Goal: Information Seeking & Learning: Learn about a topic

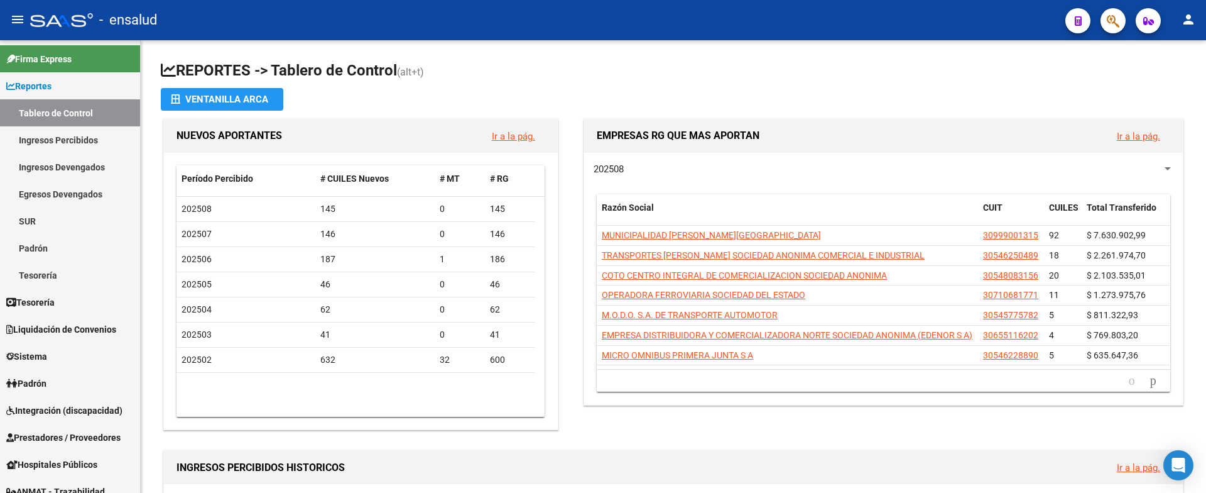
scroll to position [13, 0]
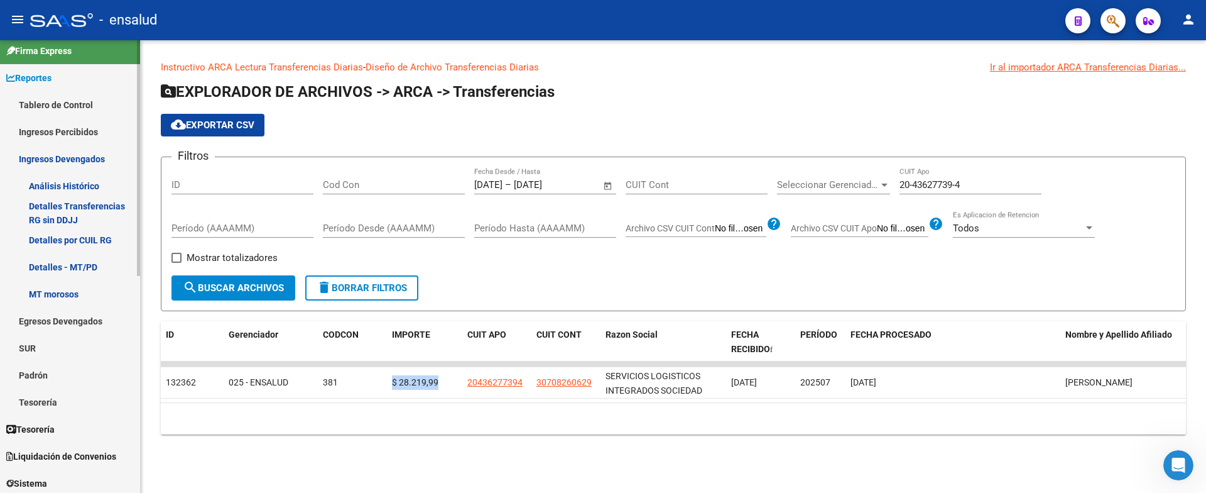
scroll to position [26, 0]
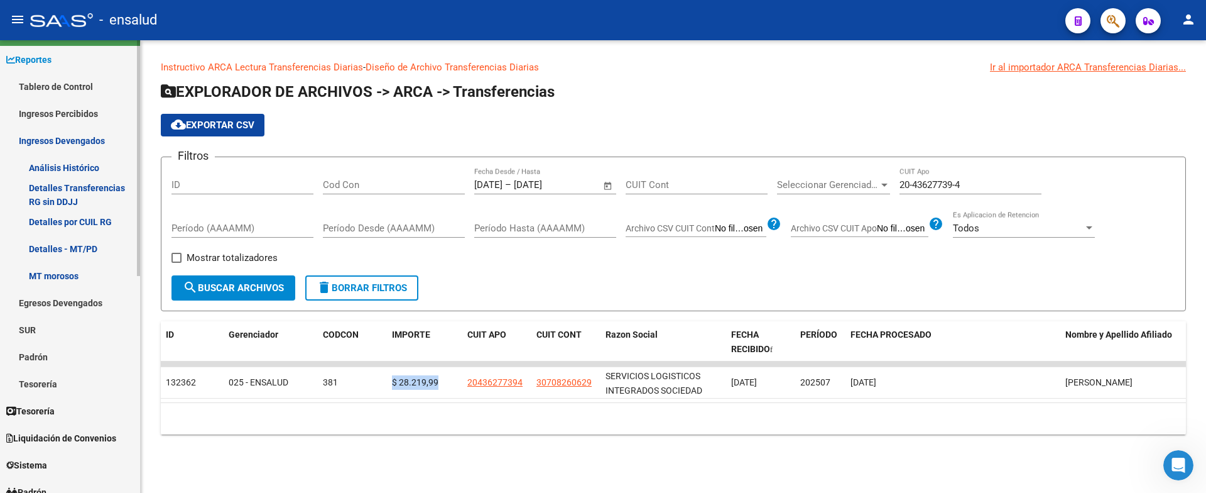
click at [140, 215] on mat-sidenav "Firma Express Reportes Tablero de Control Ingresos Percibidos Análisis de todos…" at bounding box center [70, 266] width 141 height 452
drag, startPoint x: 140, startPoint y: 215, endPoint x: 135, endPoint y: 253, distance: 38.0
click at [135, 253] on mat-sidenav "Firma Express Reportes Tablero de Control Ingresos Percibidos Análisis de todos…" at bounding box center [70, 266] width 141 height 452
click at [84, 432] on span "Liquidación de Convenios" at bounding box center [61, 438] width 110 height 14
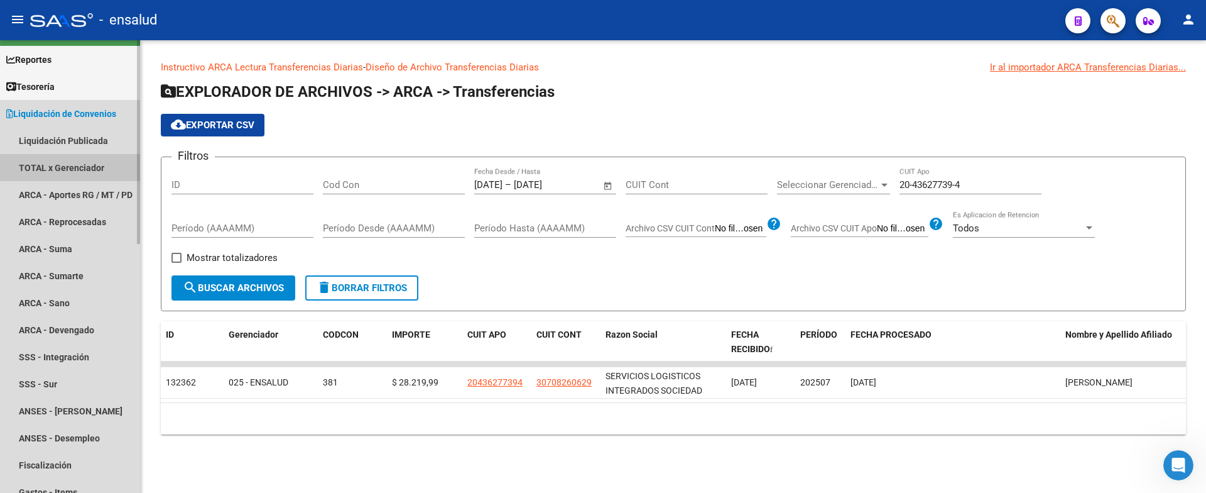
click at [71, 169] on link "TOTAL x Gerenciador" at bounding box center [70, 167] width 140 height 27
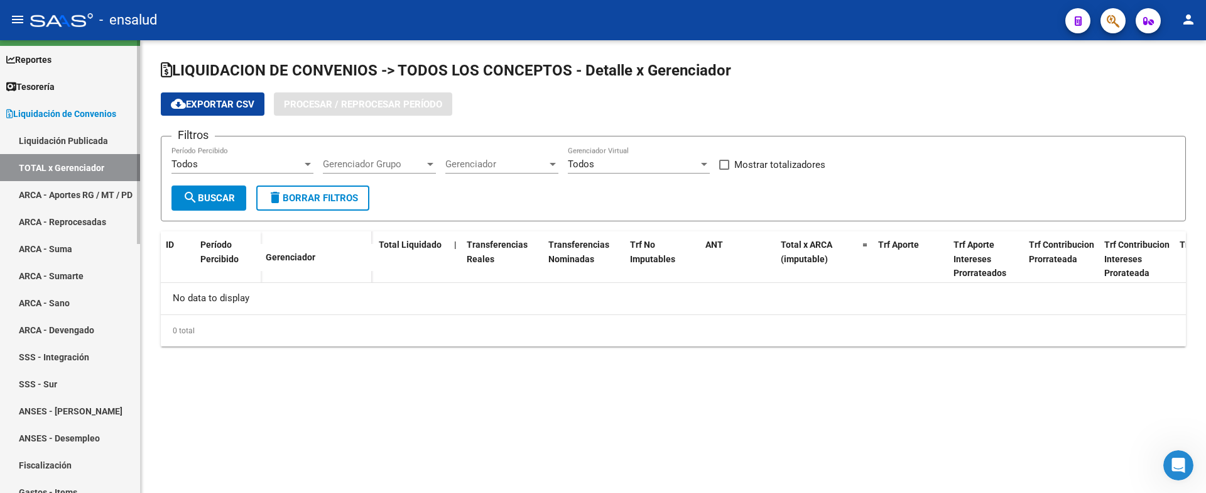
checkbox input "true"
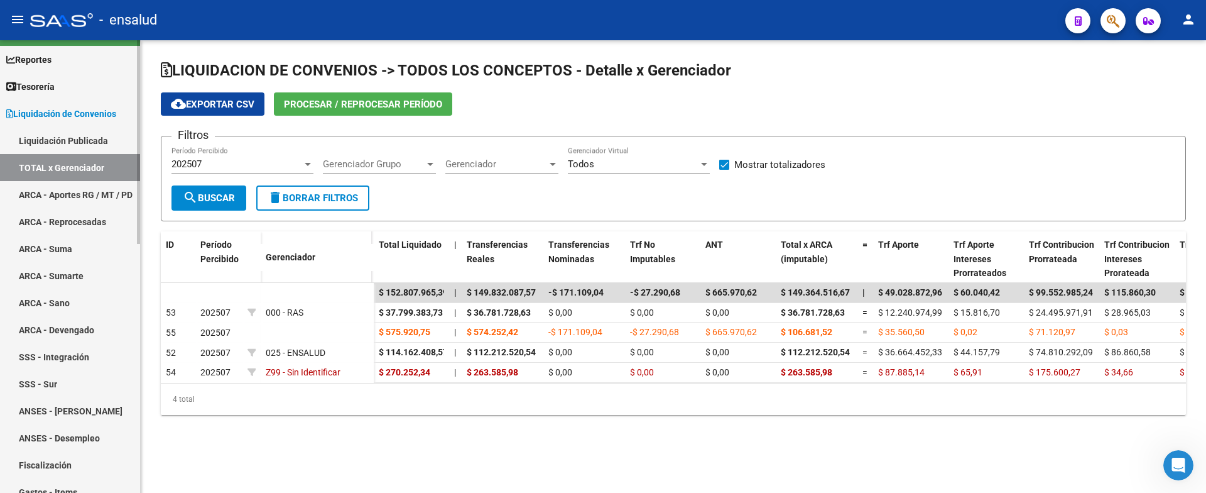
click at [33, 104] on link "Liquidación de Convenios" at bounding box center [70, 113] width 140 height 27
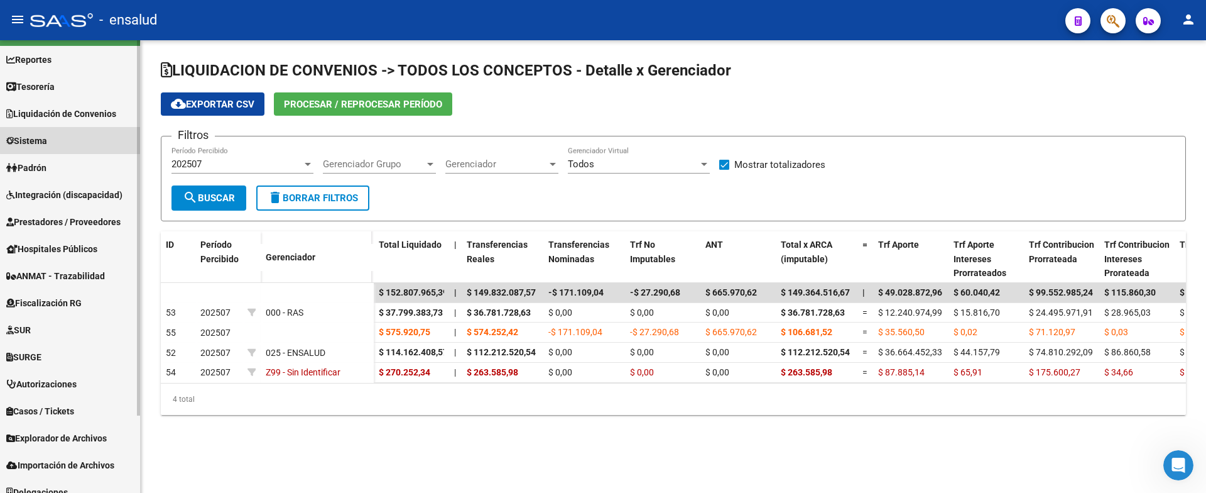
click at [70, 138] on link "Sistema" at bounding box center [70, 140] width 140 height 27
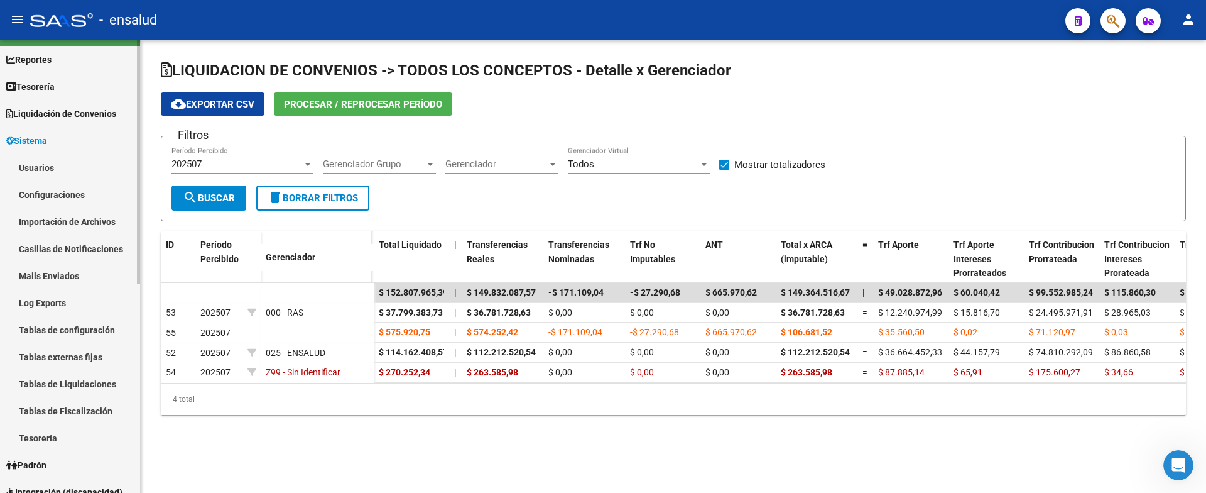
click at [53, 167] on link "Usuarios" at bounding box center [70, 167] width 140 height 27
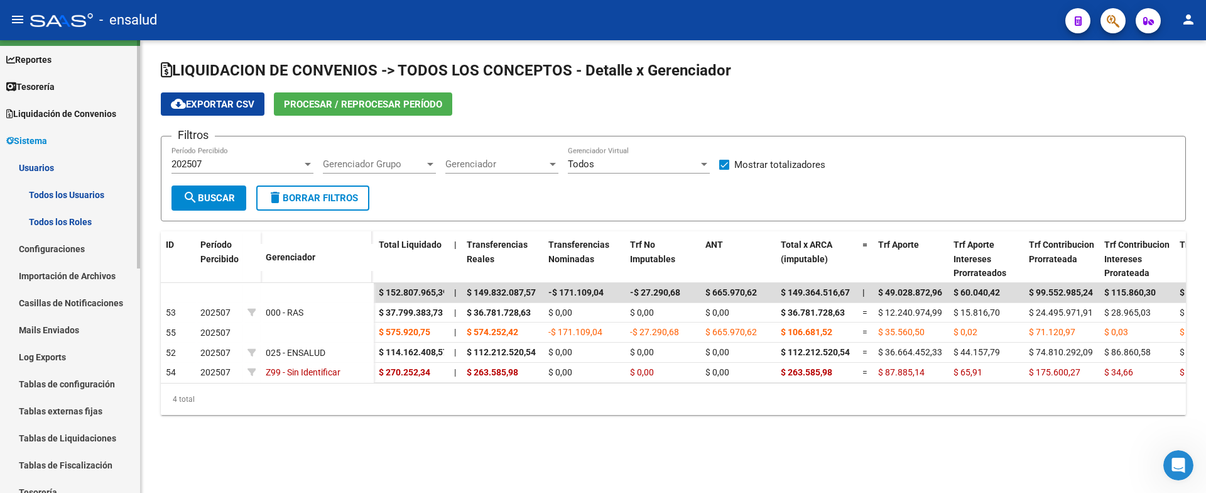
click at [74, 192] on link "Todos los Usuarios" at bounding box center [70, 194] width 140 height 27
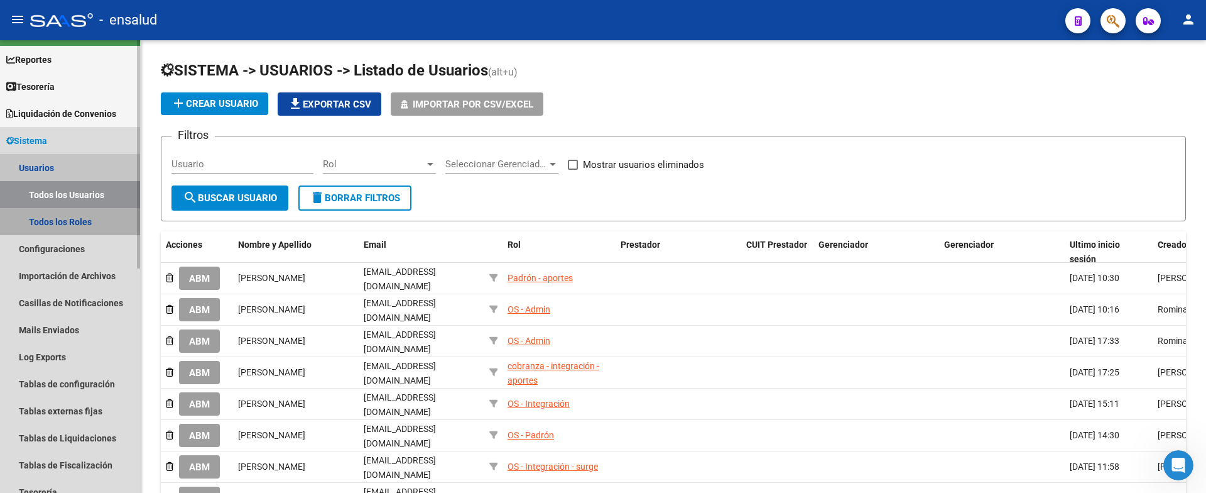
click at [96, 221] on link "Todos los Roles" at bounding box center [70, 221] width 140 height 27
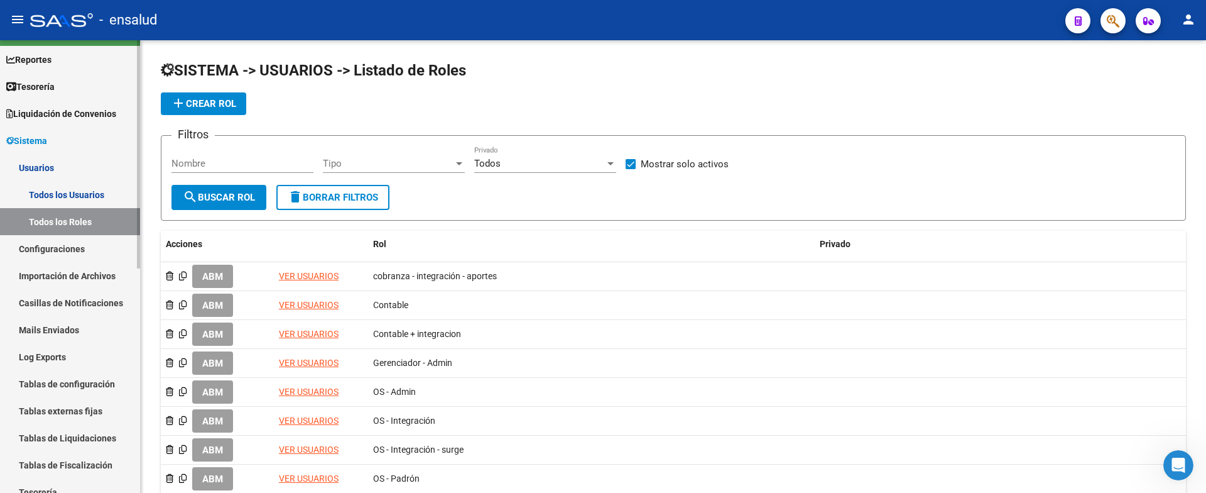
click at [71, 187] on link "Todos los Usuarios" at bounding box center [70, 194] width 140 height 27
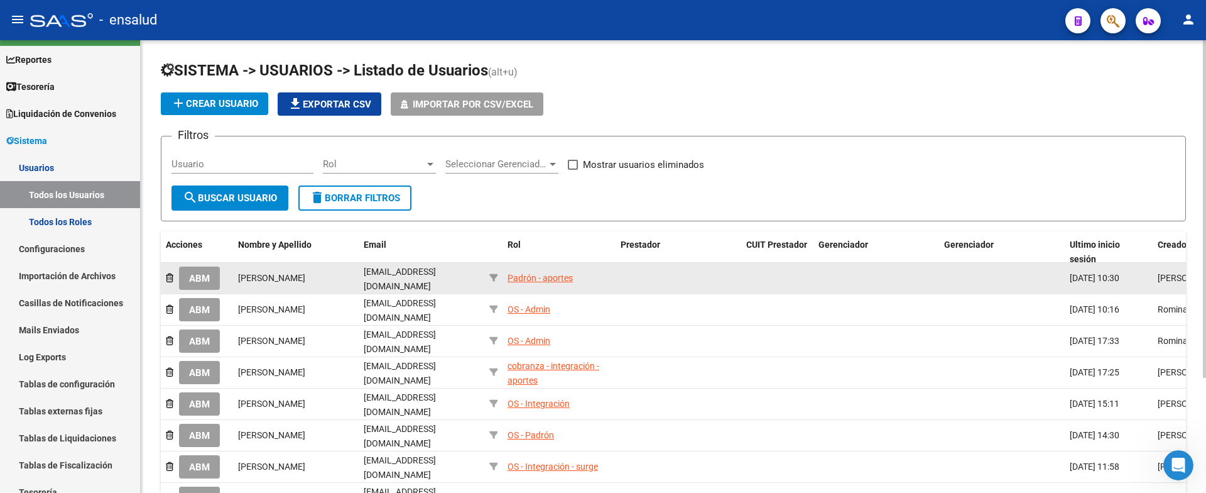
click at [546, 271] on div "Padrón - aportes" at bounding box center [540, 278] width 65 height 14
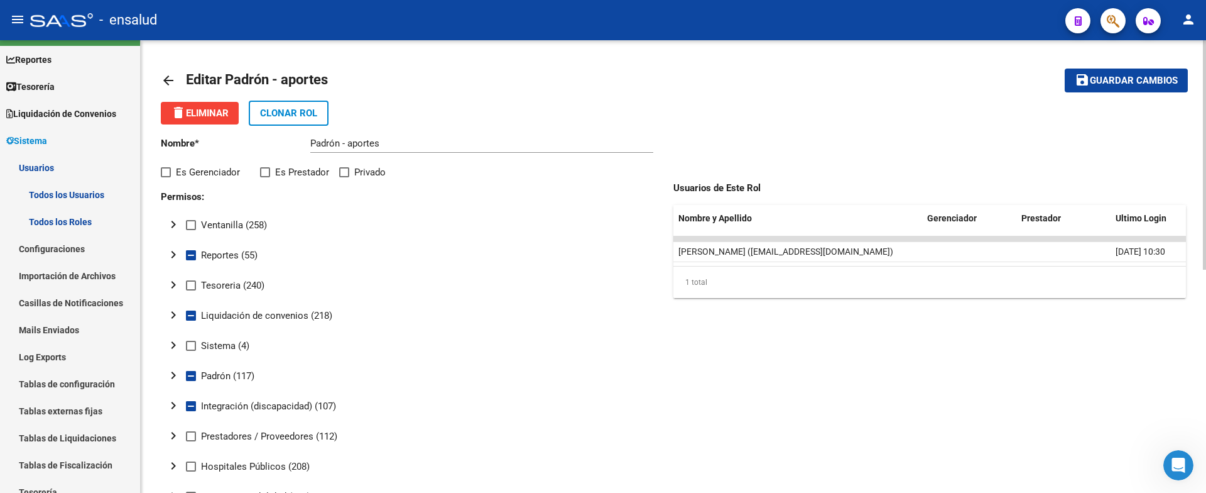
click at [171, 312] on mat-icon "chevron_right" at bounding box center [173, 314] width 15 height 15
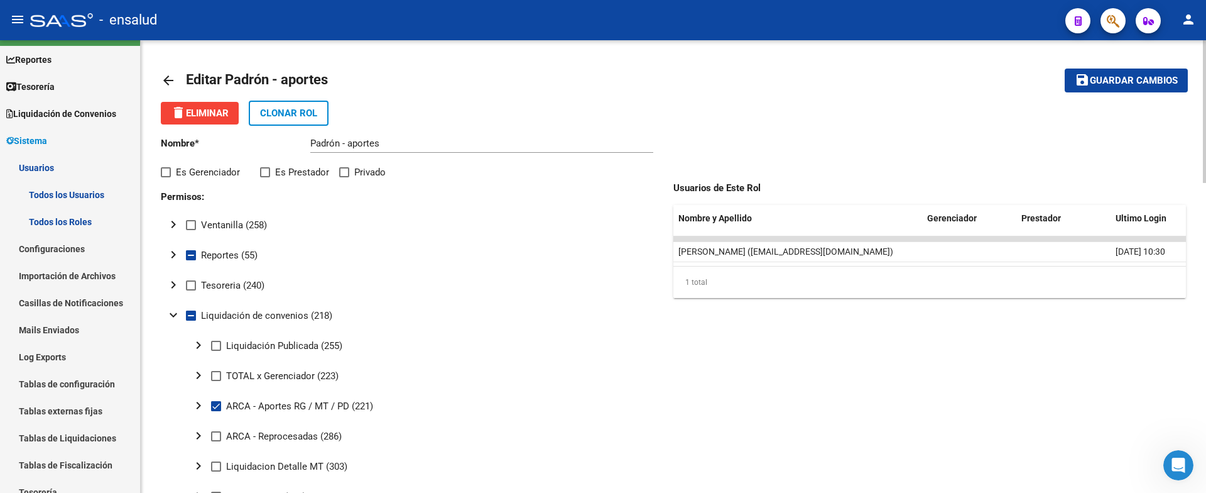
click at [212, 373] on span at bounding box center [216, 376] width 10 height 10
click at [216, 381] on input "TOTAL x Gerenciador (223)" at bounding box center [216, 381] width 1 height 1
checkbox input "true"
click at [1115, 89] on button "save Guardar cambios" at bounding box center [1126, 79] width 123 height 23
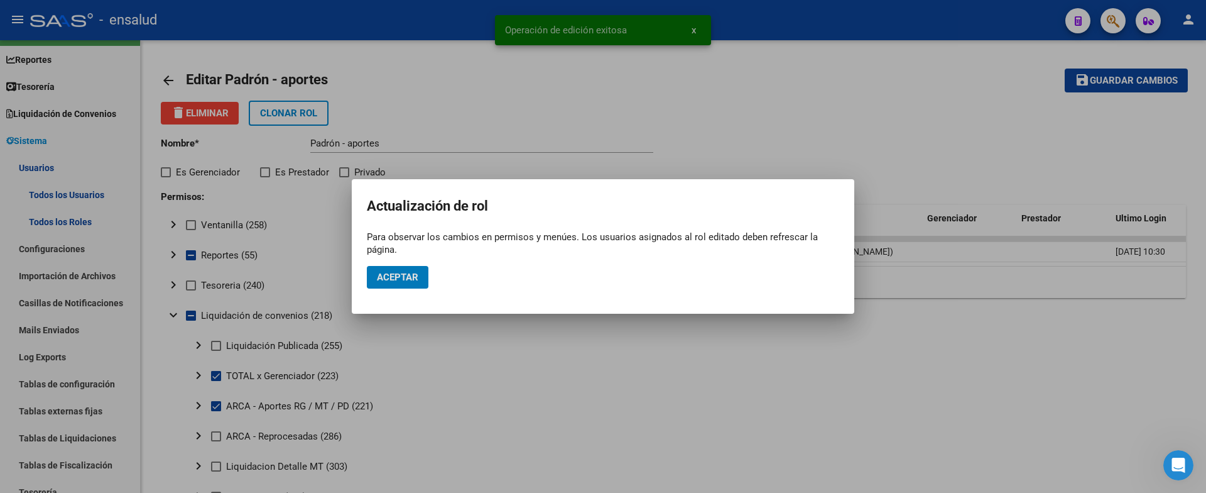
click at [388, 265] on mat-dialog-actions "Aceptar" at bounding box center [603, 277] width 472 height 43
click at [385, 271] on span "Aceptar" at bounding box center [397, 276] width 41 height 11
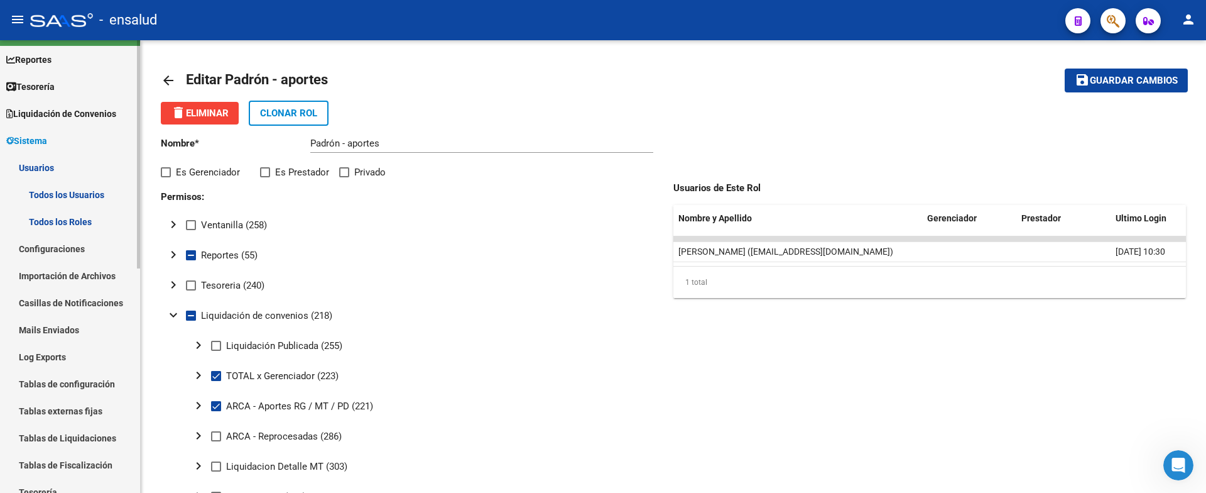
click at [74, 116] on span "Liquidación de Convenios" at bounding box center [61, 114] width 110 height 14
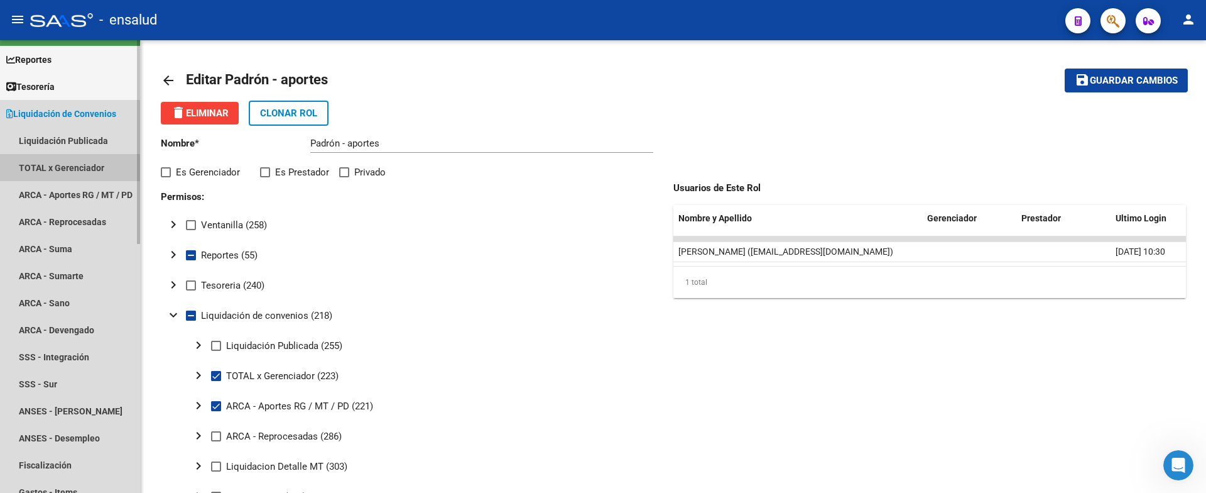
click at [75, 163] on link "TOTAL x Gerenciador" at bounding box center [70, 167] width 140 height 27
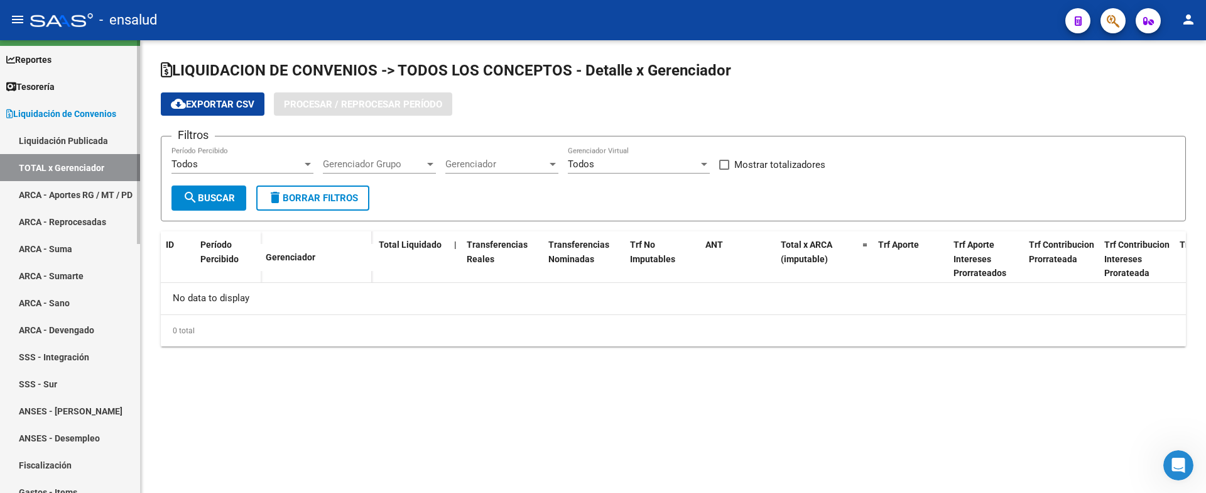
checkbox input "true"
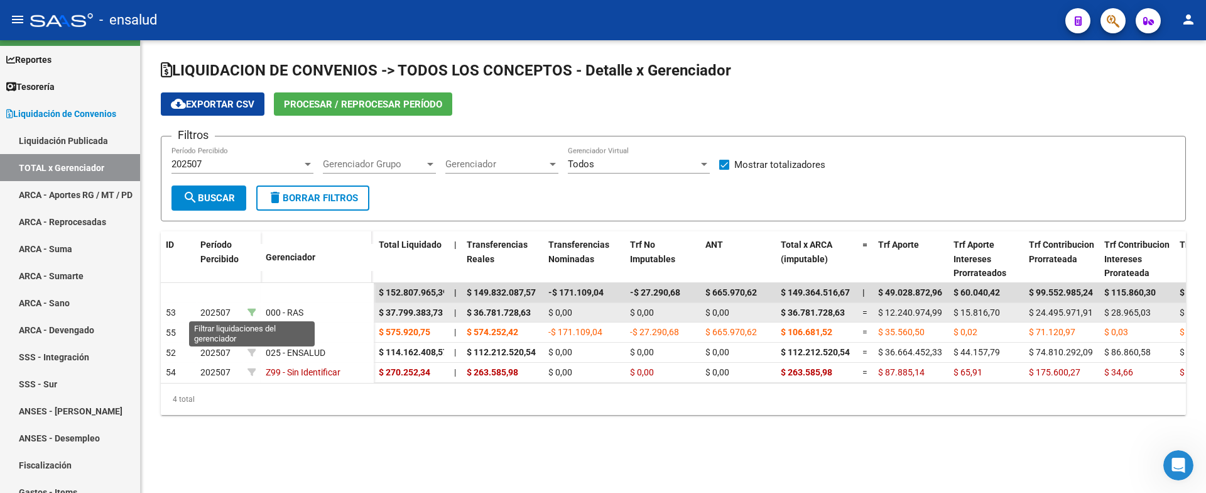
click at [251, 311] on icon at bounding box center [252, 312] width 9 height 9
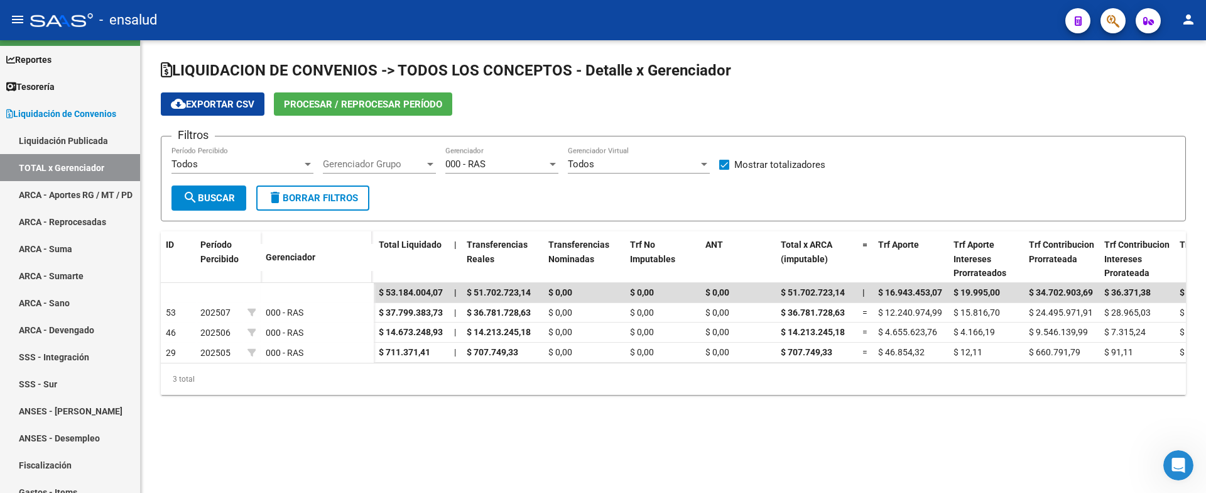
click at [369, 109] on span "Procesar / Reprocesar período" at bounding box center [363, 104] width 158 height 11
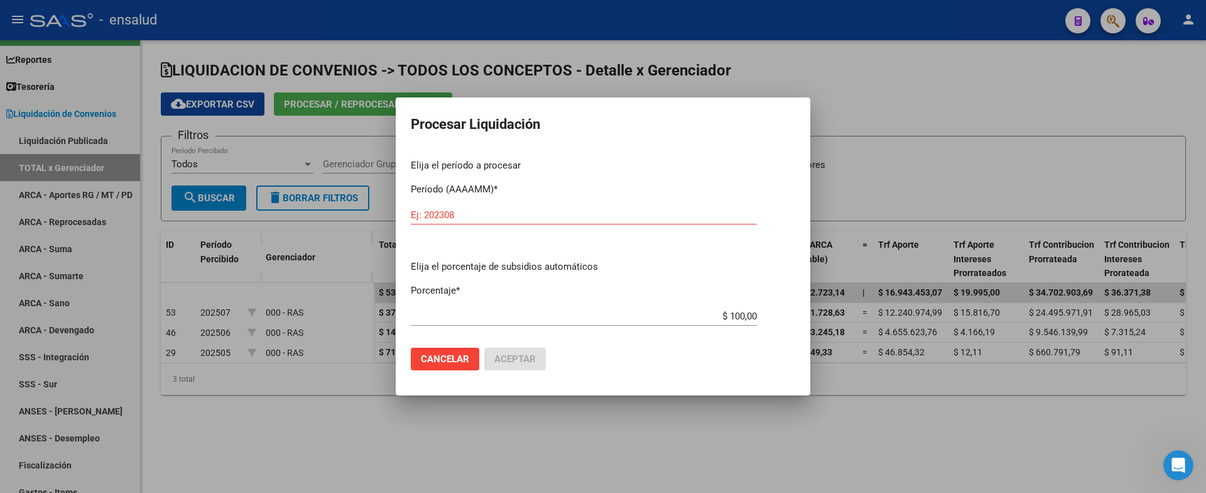
click at [865, 101] on div at bounding box center [603, 246] width 1206 height 493
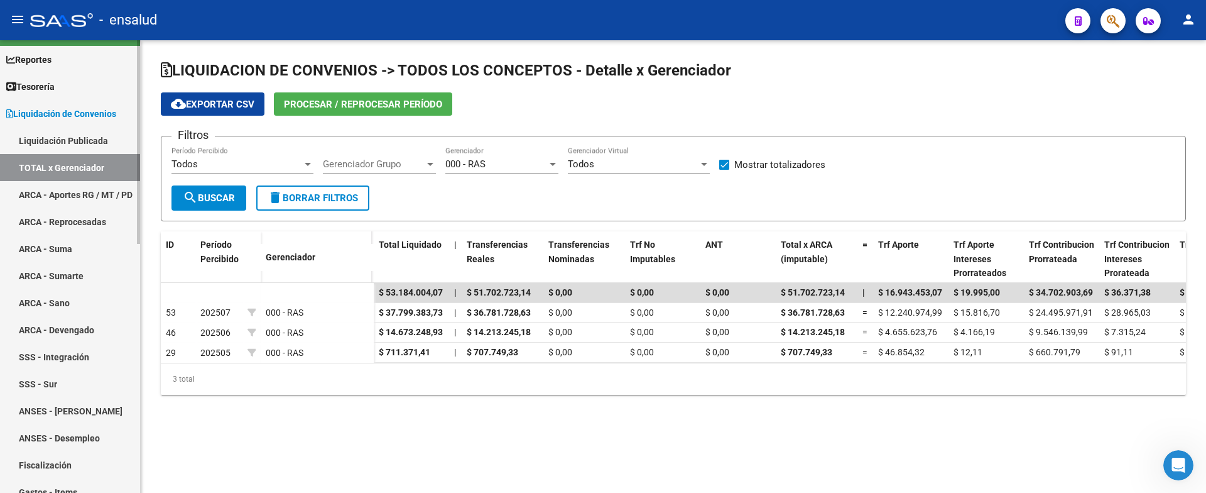
click at [96, 195] on link "ARCA - Aportes RG / MT / PD" at bounding box center [70, 194] width 140 height 27
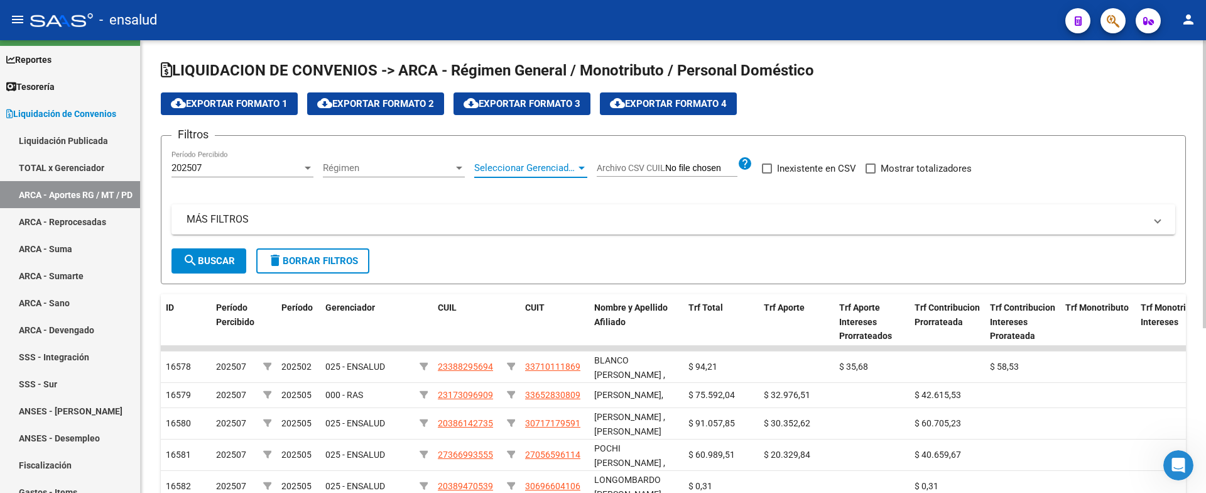
click at [554, 172] on span "Seleccionar Gerenciador" at bounding box center [525, 167] width 102 height 11
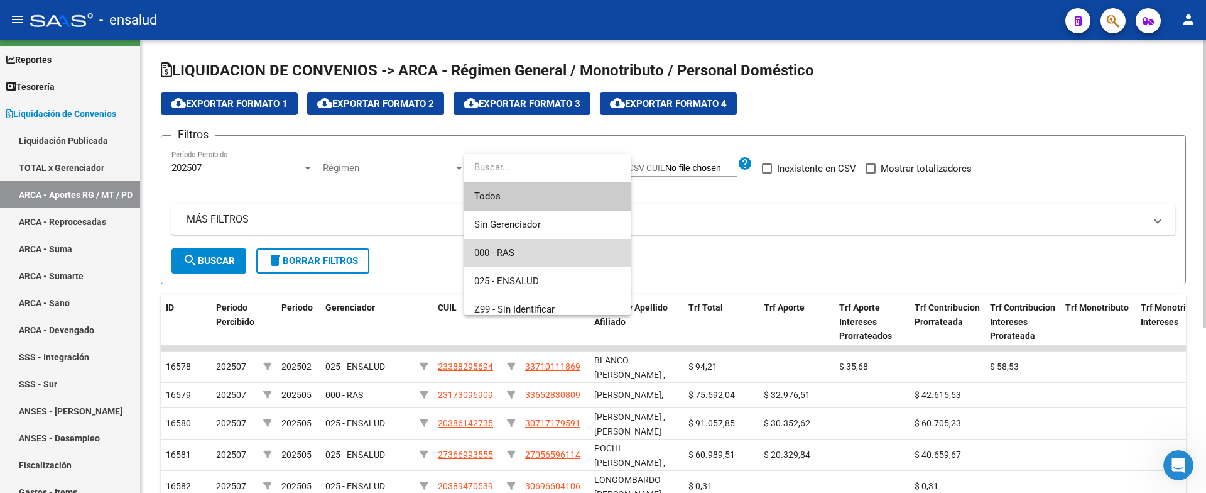
click at [521, 244] on span "000 - RAS" at bounding box center [547, 253] width 146 height 28
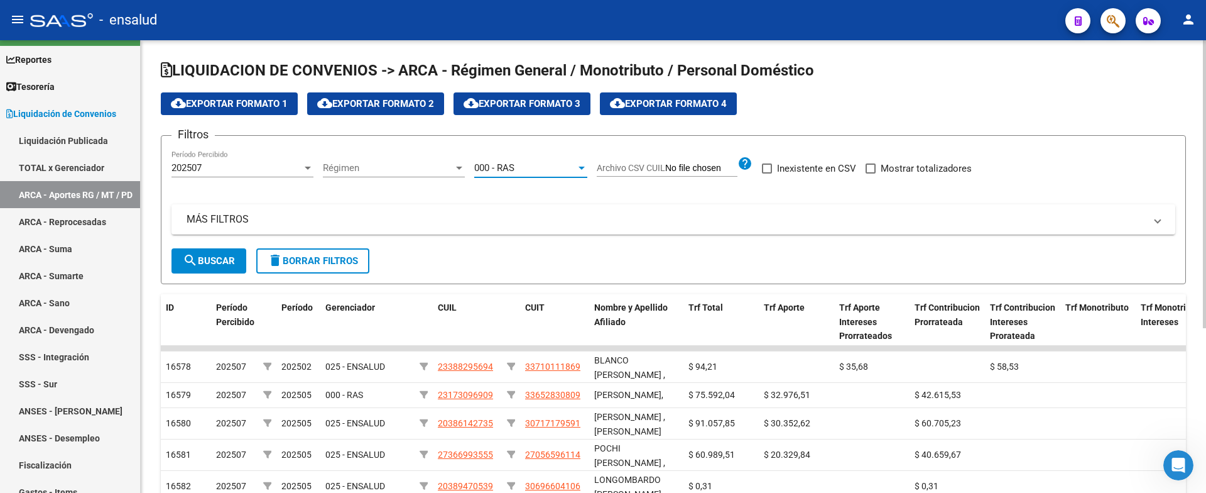
click at [232, 259] on span "search Buscar" at bounding box center [209, 260] width 52 height 11
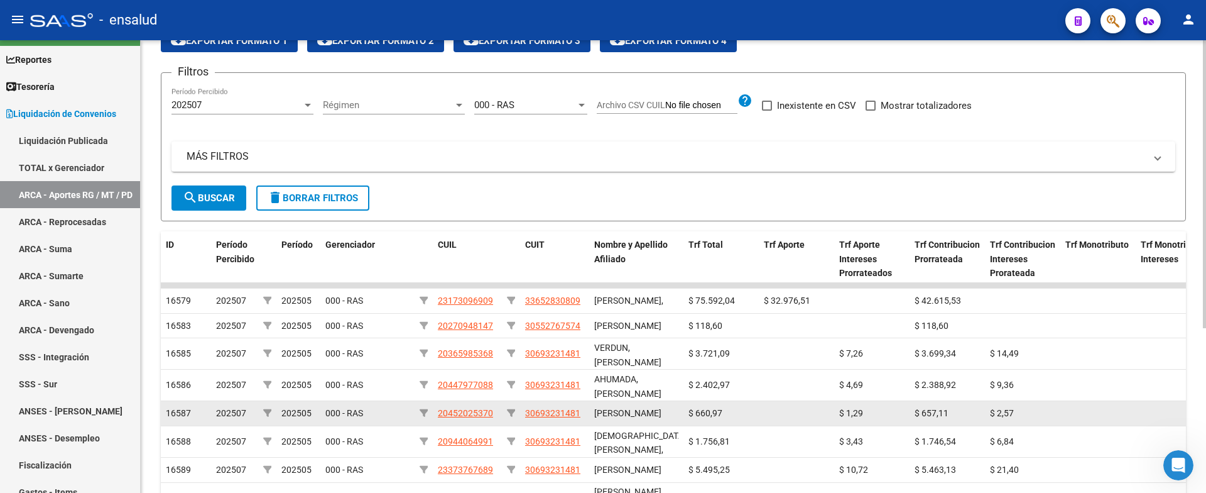
scroll to position [7, 0]
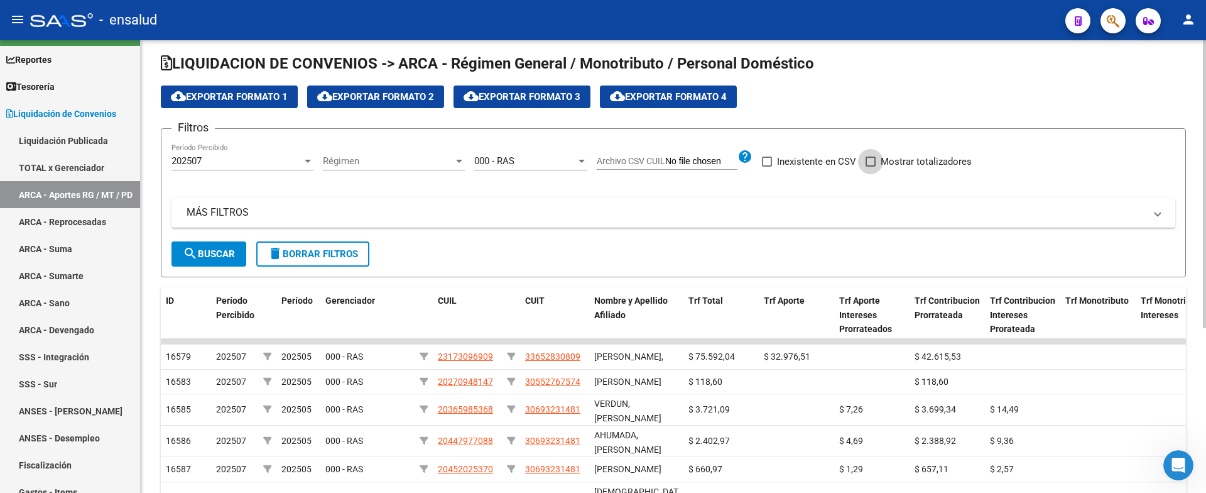
click at [876, 163] on label "Mostrar totalizadores" at bounding box center [919, 161] width 106 height 15
click at [871, 167] on input "Mostrar totalizadores" at bounding box center [870, 167] width 1 height 1
checkbox input "true"
click at [311, 157] on div at bounding box center [307, 161] width 11 height 10
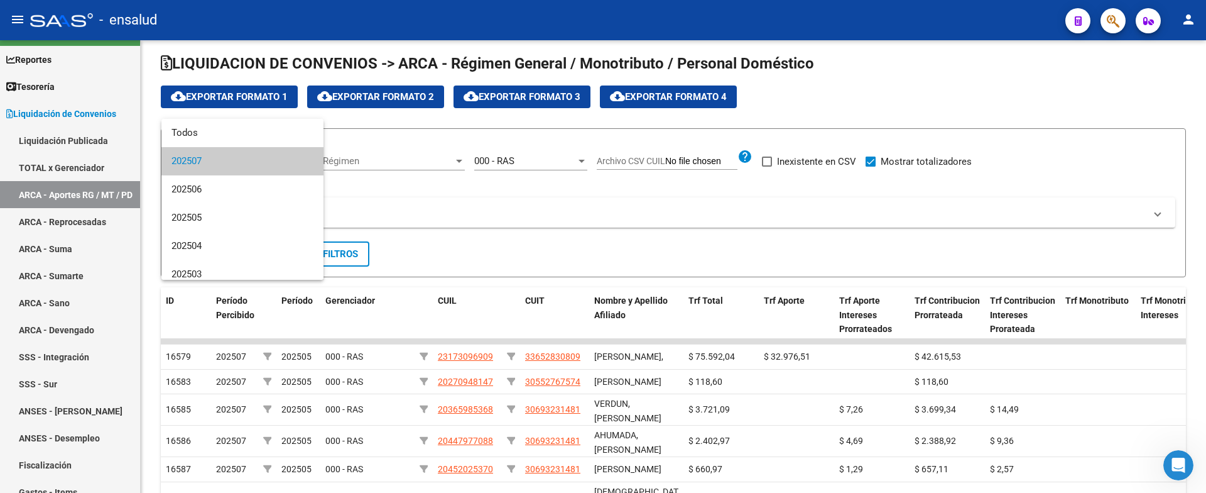
click at [309, 158] on mat-option "202507" at bounding box center [242, 161] width 162 height 28
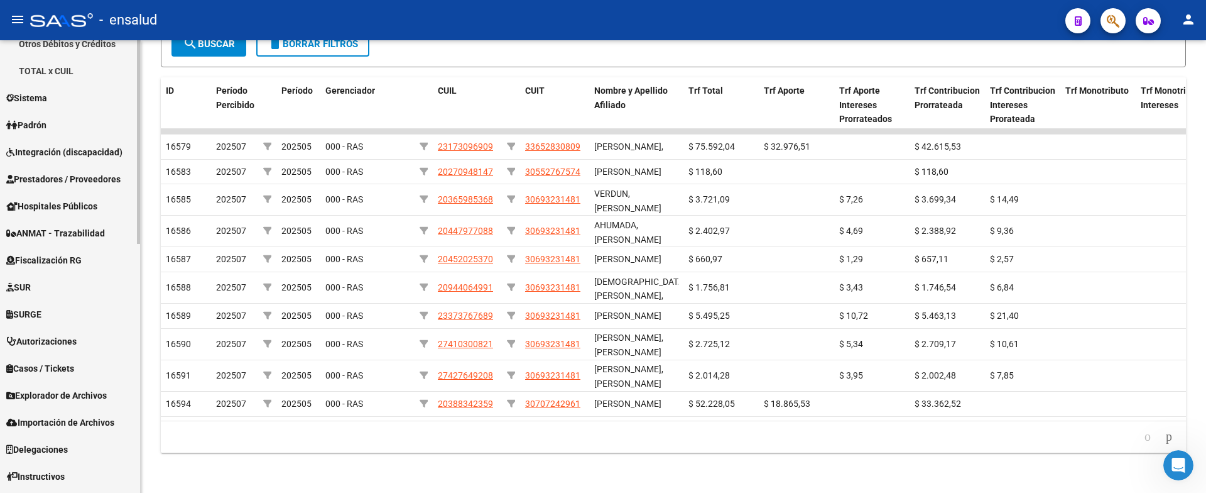
scroll to position [552, 0]
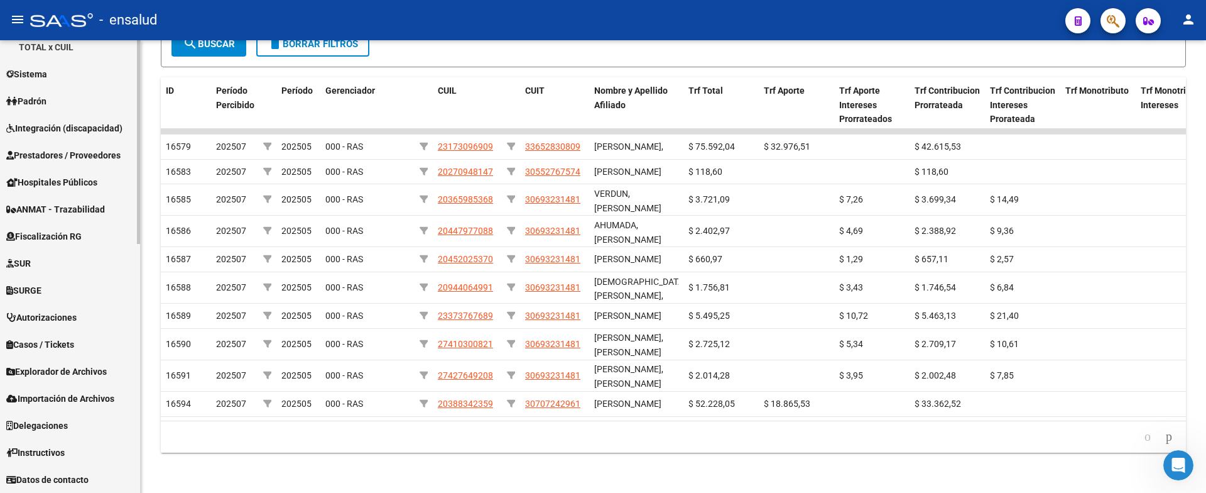
drag, startPoint x: 71, startPoint y: 391, endPoint x: 70, endPoint y: 383, distance: 8.3
click at [71, 391] on span "Importación de Archivos" at bounding box center [60, 398] width 108 height 14
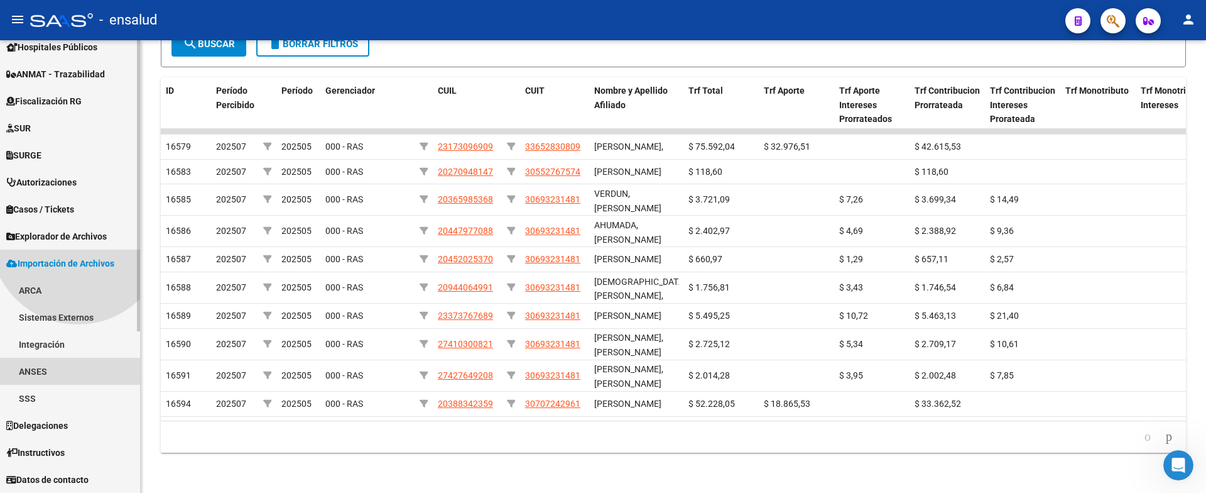
click at [78, 371] on link "ANSES" at bounding box center [70, 371] width 140 height 27
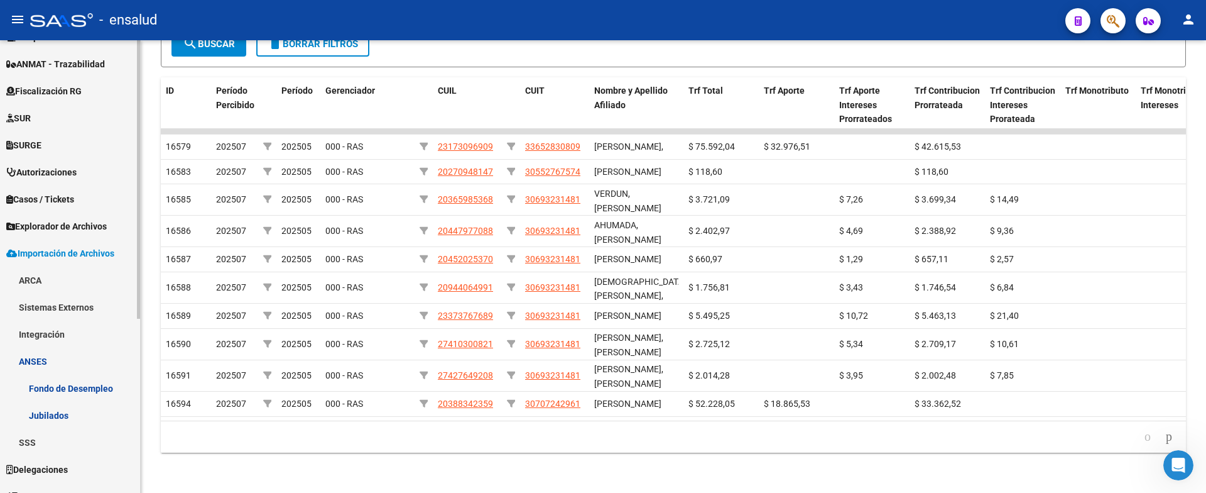
scroll to position [228, 0]
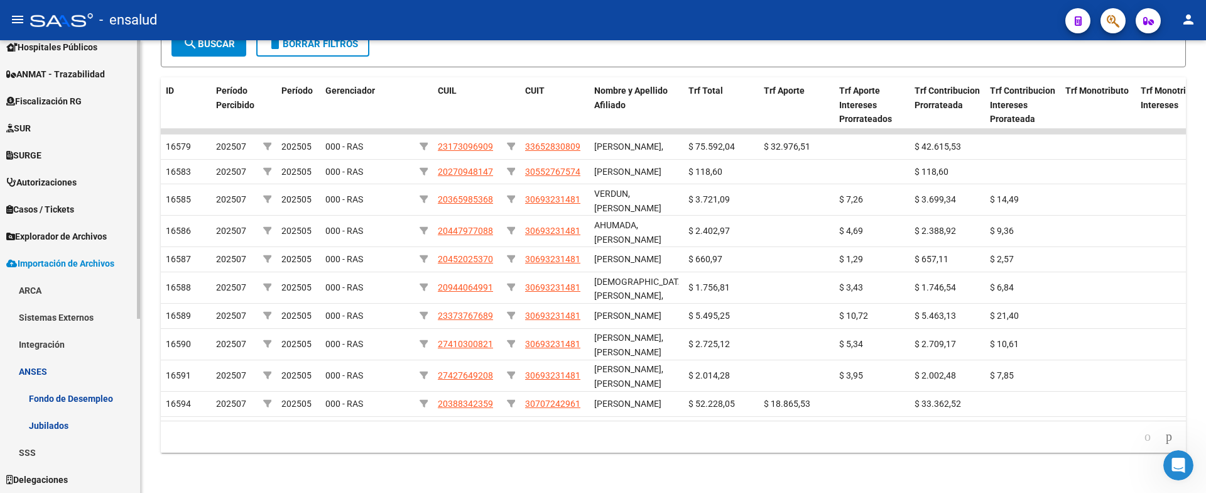
click at [72, 230] on span "Explorador de Archivos" at bounding box center [56, 236] width 101 height 14
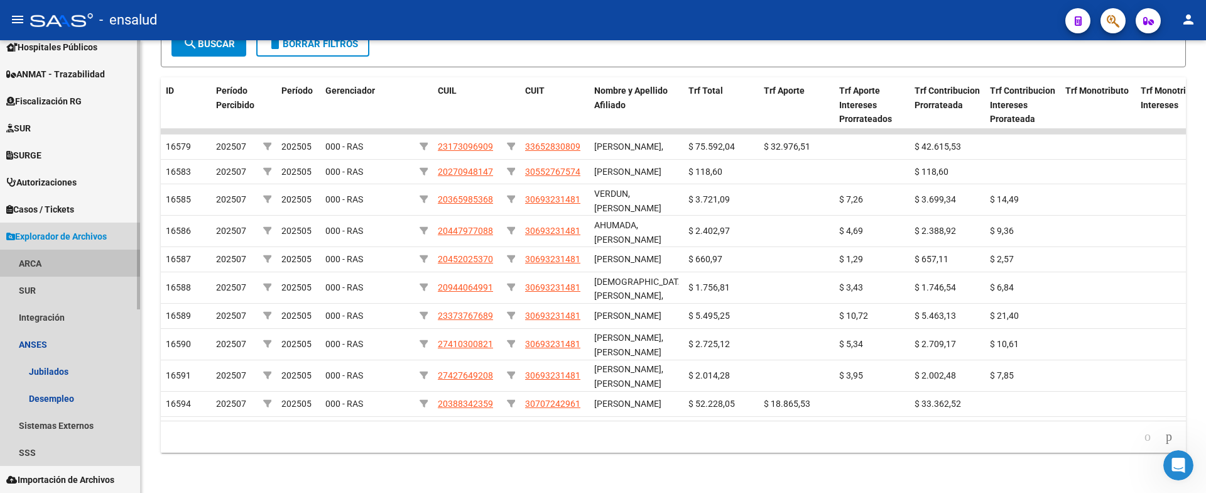
click at [41, 265] on link "ARCA" at bounding box center [70, 262] width 140 height 27
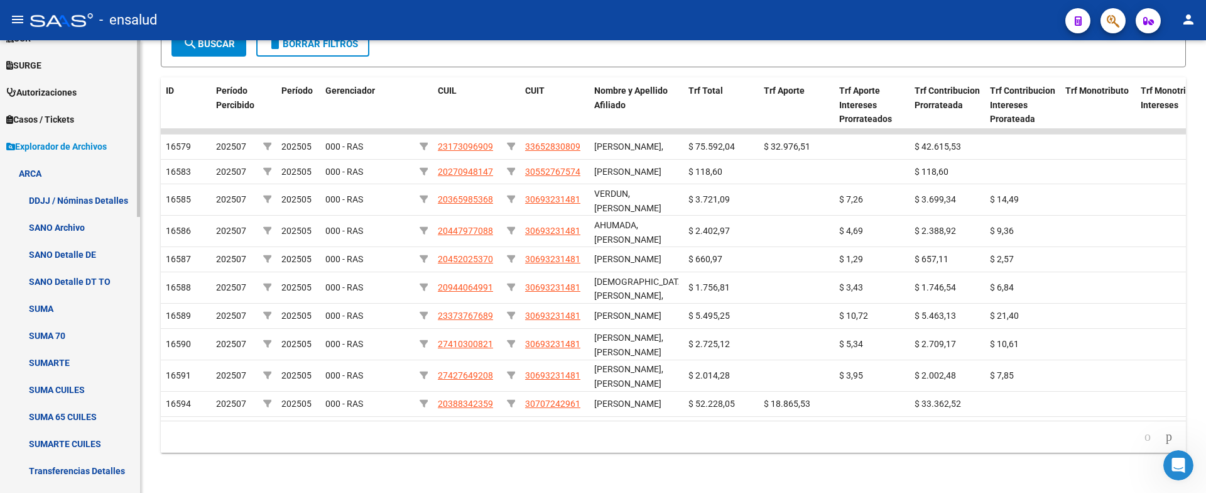
scroll to position [417, 0]
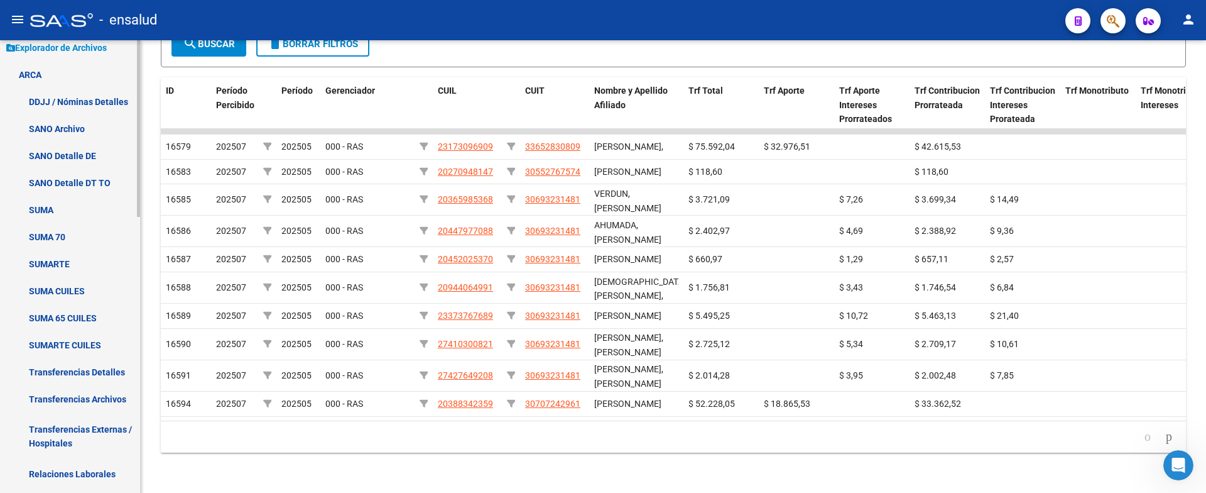
click at [82, 363] on link "Transferencias Detalles" at bounding box center [70, 371] width 140 height 27
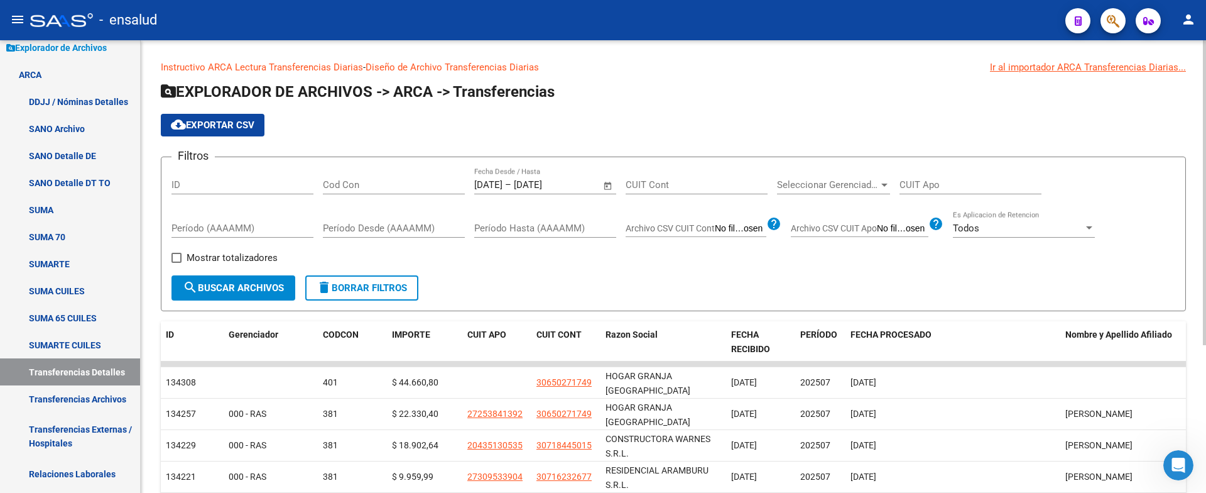
click at [824, 192] on div "Seleccionar Gerenciador Seleccionar Gerenciador" at bounding box center [833, 180] width 113 height 27
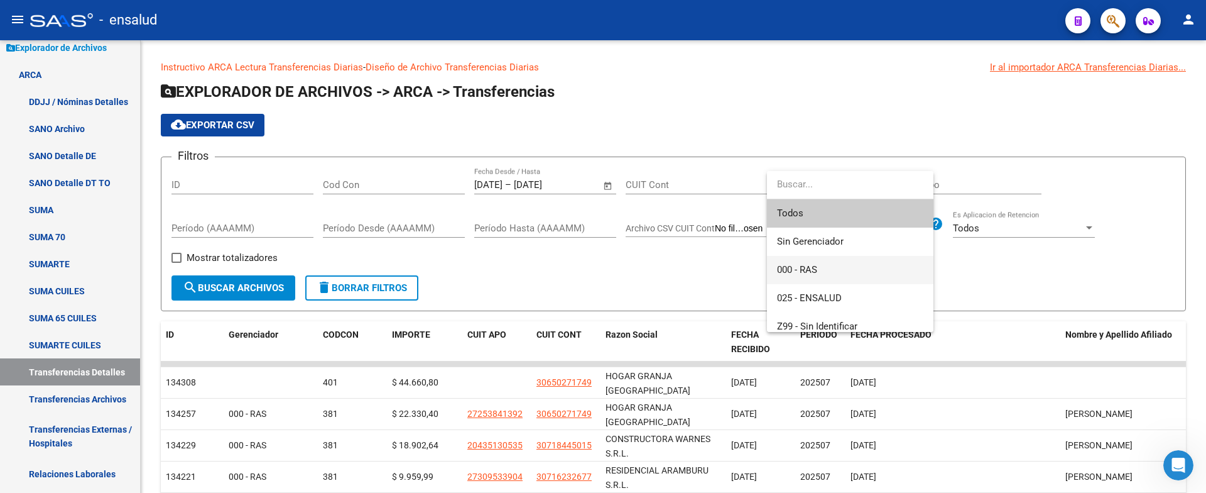
click at [805, 270] on span "000 - RAS" at bounding box center [797, 269] width 40 height 11
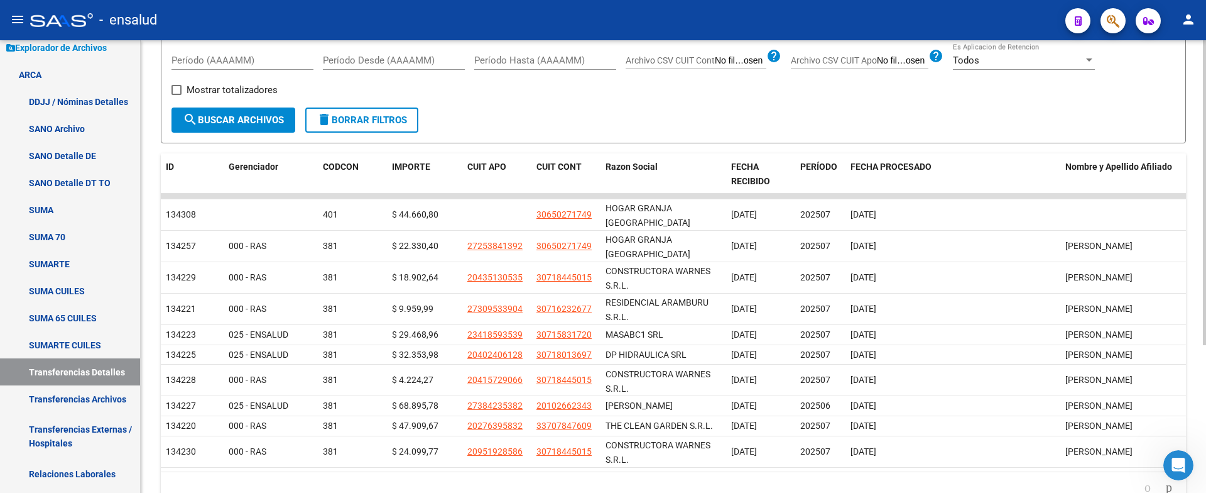
scroll to position [94, 0]
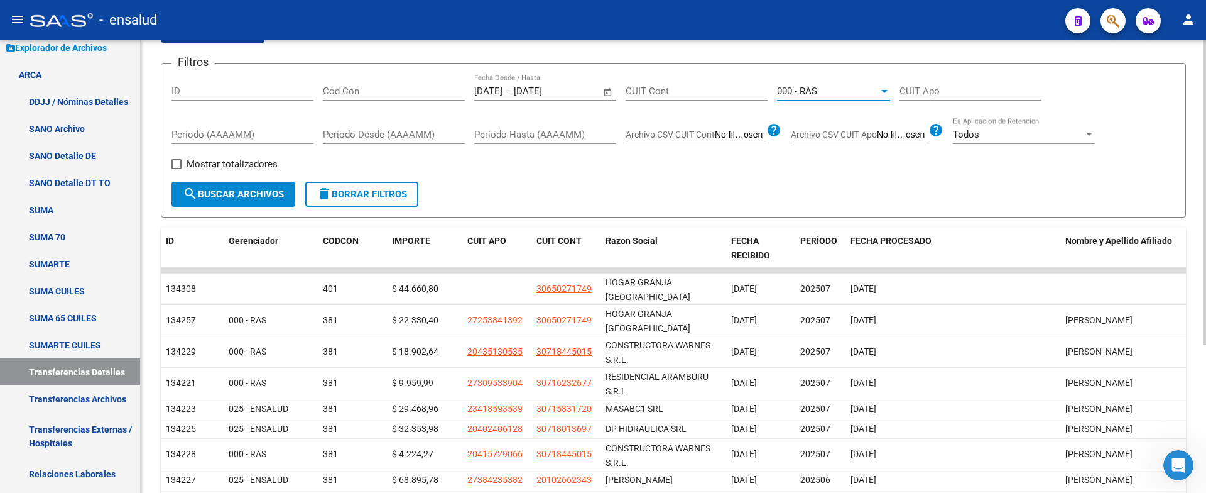
click at [267, 196] on span "search Buscar Archivos" at bounding box center [233, 193] width 101 height 11
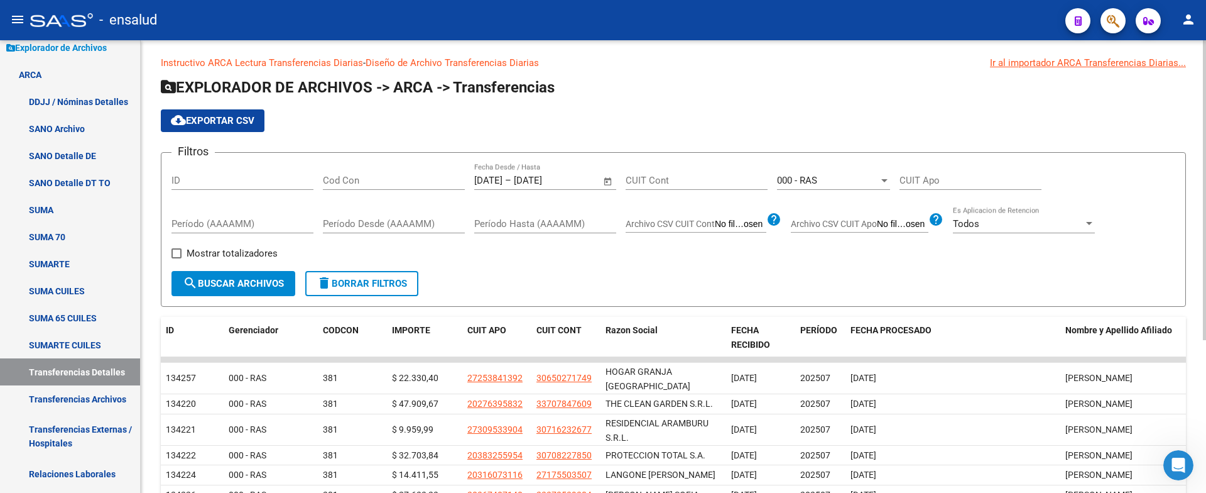
scroll to position [0, 0]
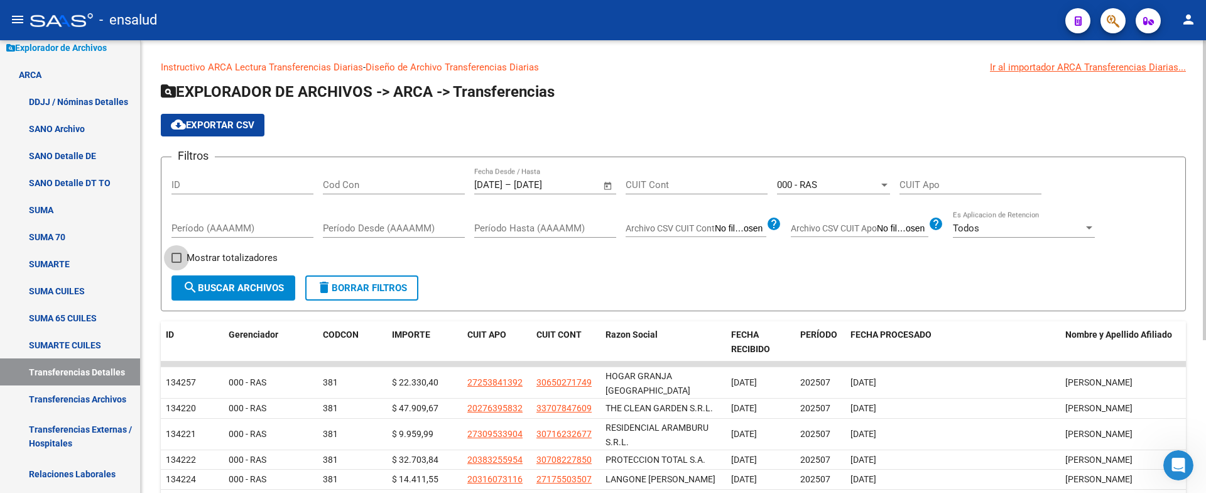
click at [268, 259] on span "Mostrar totalizadores" at bounding box center [232, 257] width 91 height 15
click at [177, 263] on input "Mostrar totalizadores" at bounding box center [176, 263] width 1 height 1
checkbox input "true"
click at [237, 287] on span "search Buscar Archivos" at bounding box center [233, 287] width 101 height 11
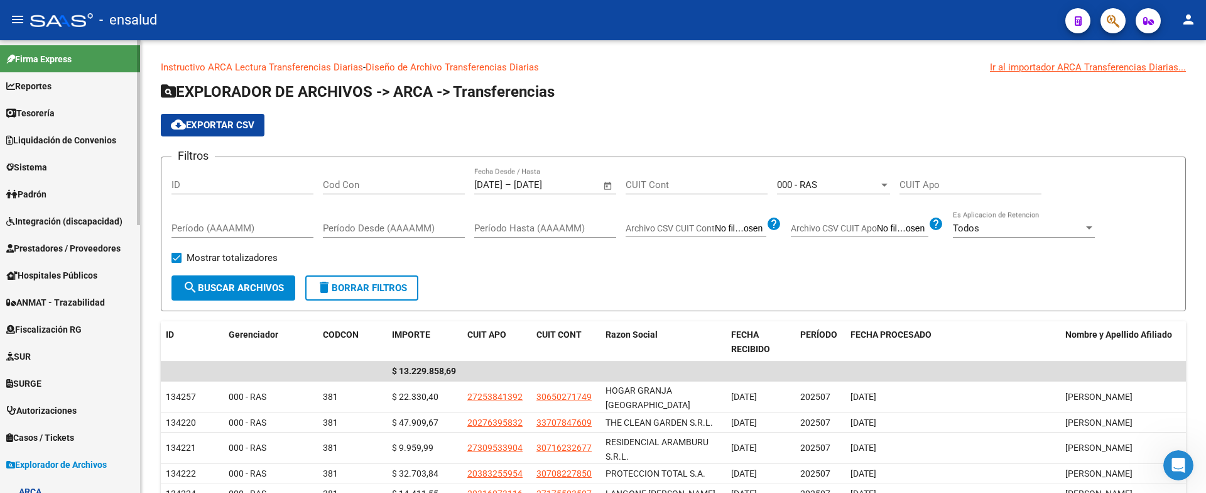
click at [52, 136] on span "Liquidación de Convenios" at bounding box center [61, 140] width 110 height 14
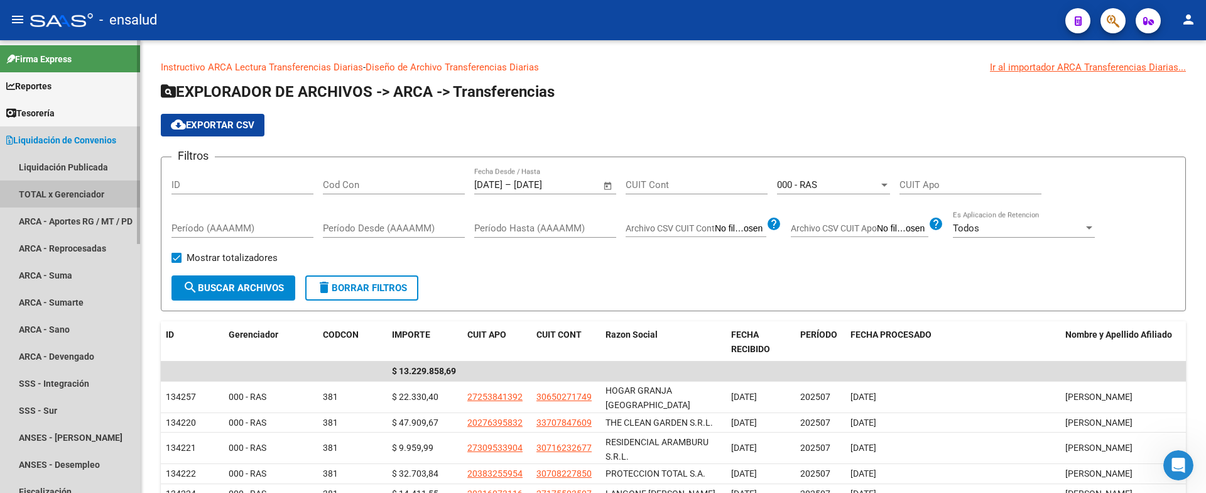
click at [49, 189] on link "TOTAL x Gerenciador" at bounding box center [70, 193] width 140 height 27
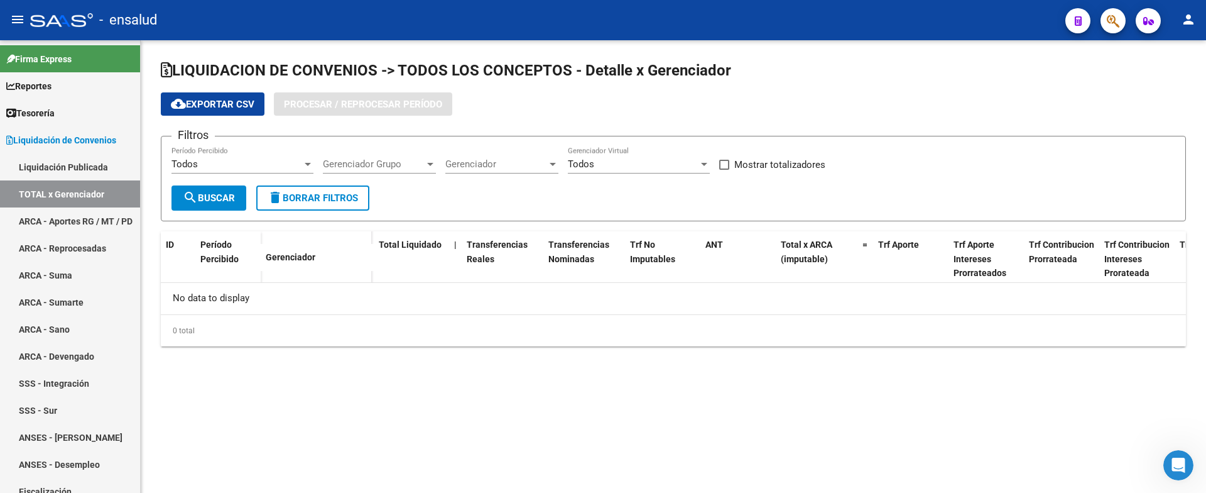
checkbox input "true"
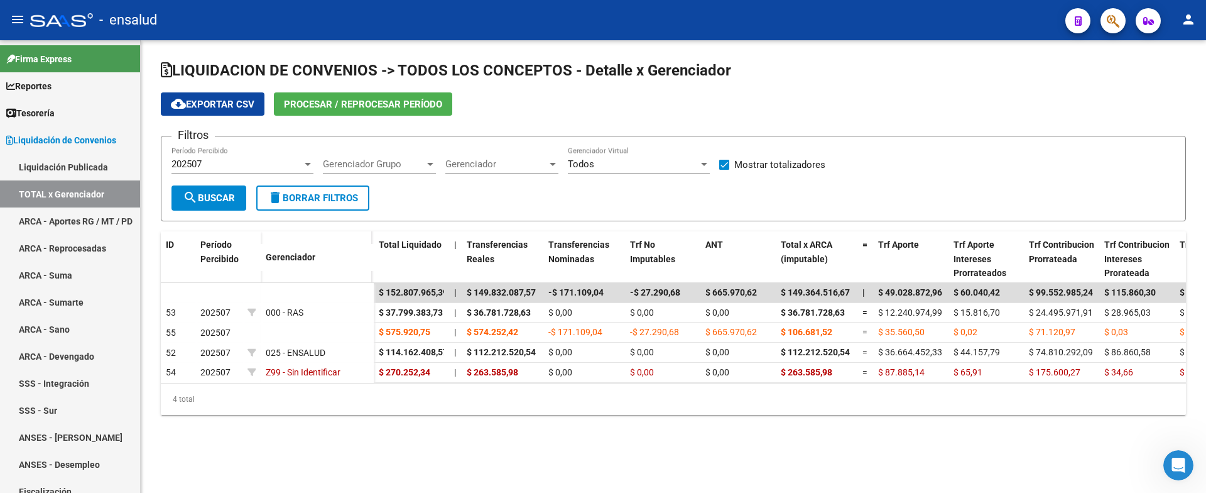
click at [590, 207] on form "Filtros 202507 Período Percibido Gerenciador Grupo Gerenciador Grupo Gerenciado…" at bounding box center [673, 178] width 1025 height 85
click at [244, 158] on div "202507" at bounding box center [237, 163] width 131 height 11
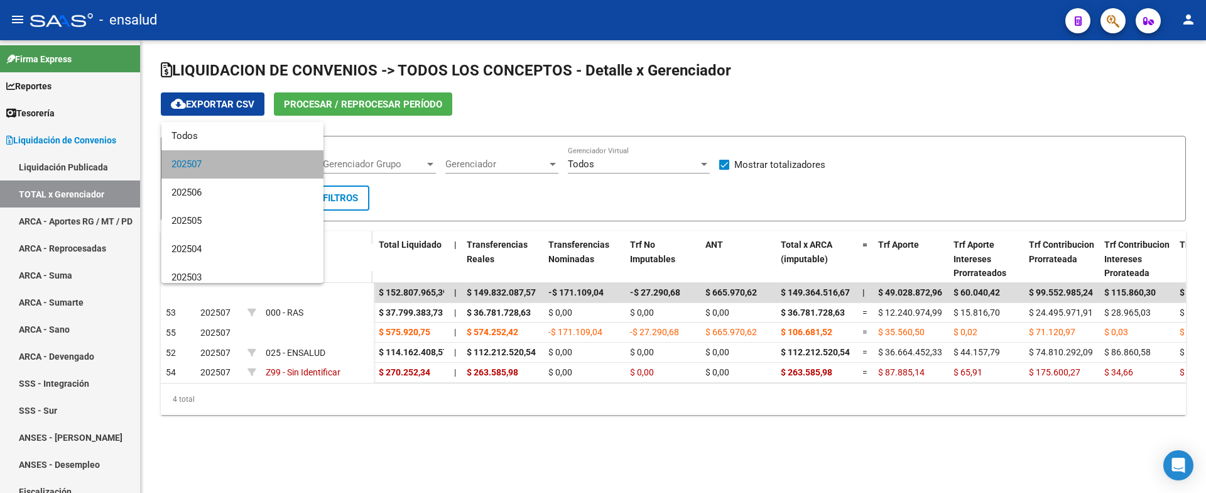
click at [244, 158] on span "202507" at bounding box center [243, 164] width 142 height 28
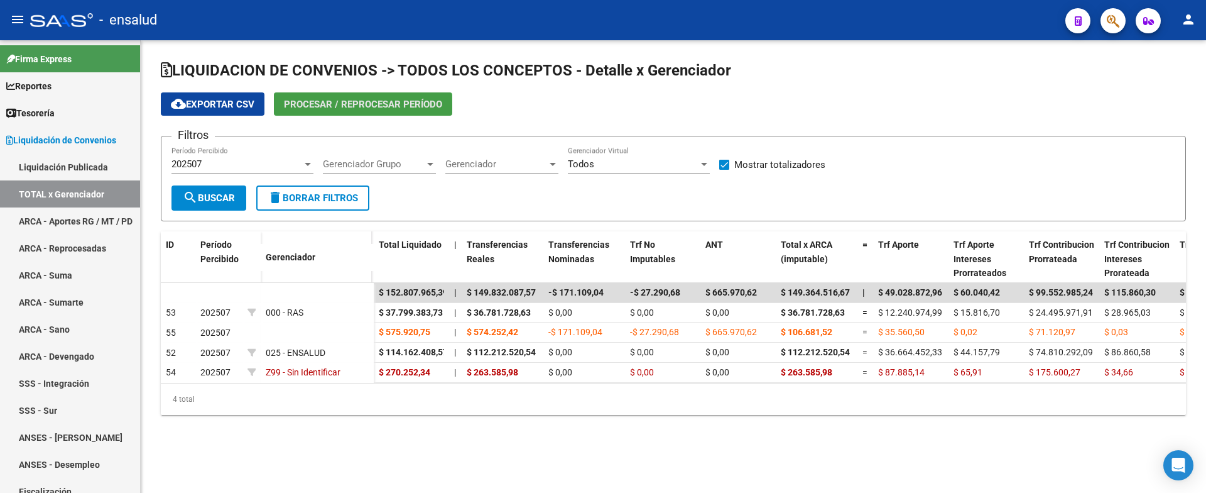
click at [337, 107] on span "Procesar / Reprocesar período" at bounding box center [363, 104] width 158 height 11
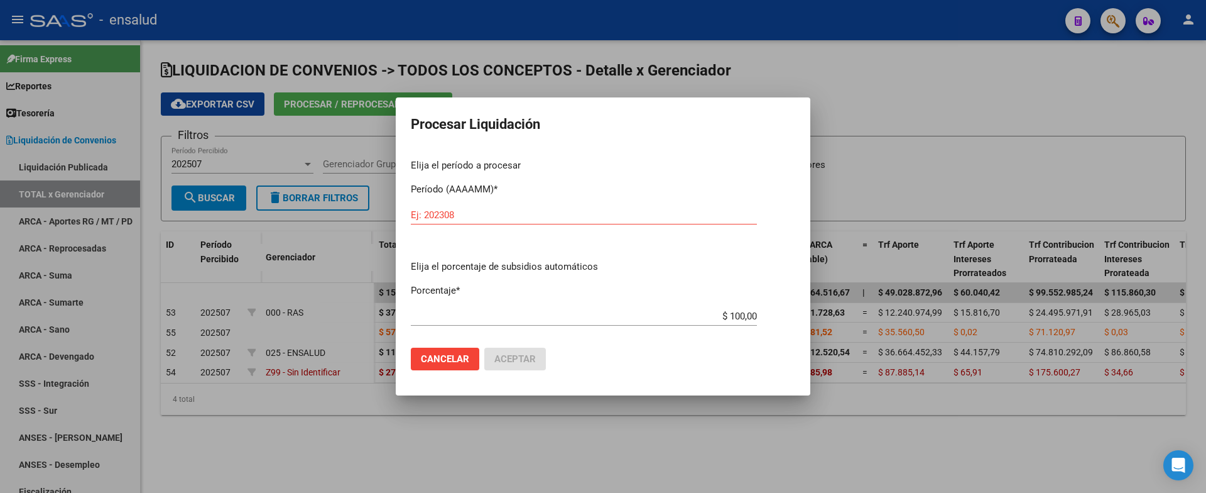
click at [991, 136] on div at bounding box center [603, 246] width 1206 height 493
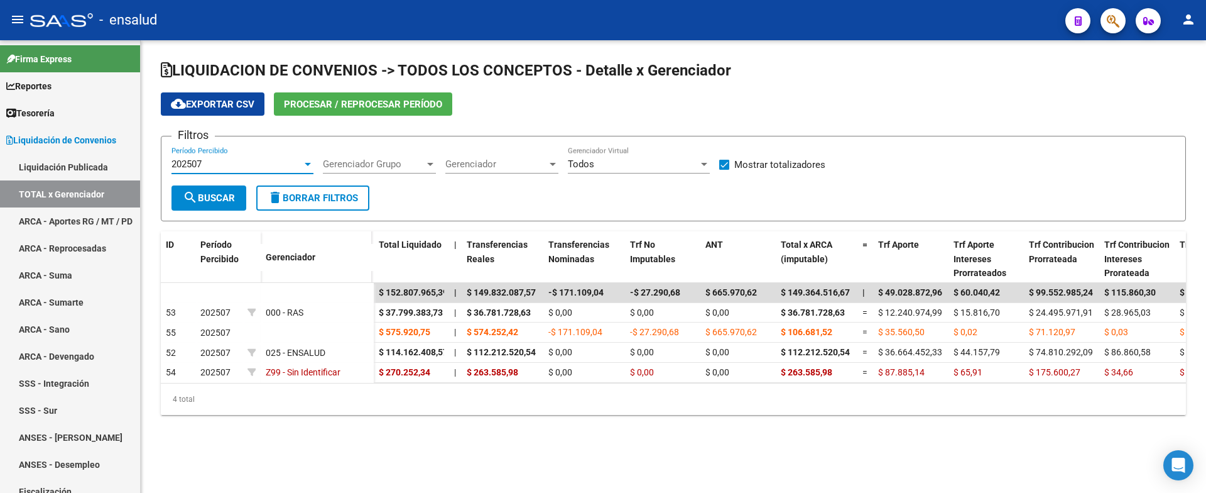
click at [304, 166] on div at bounding box center [307, 164] width 11 height 10
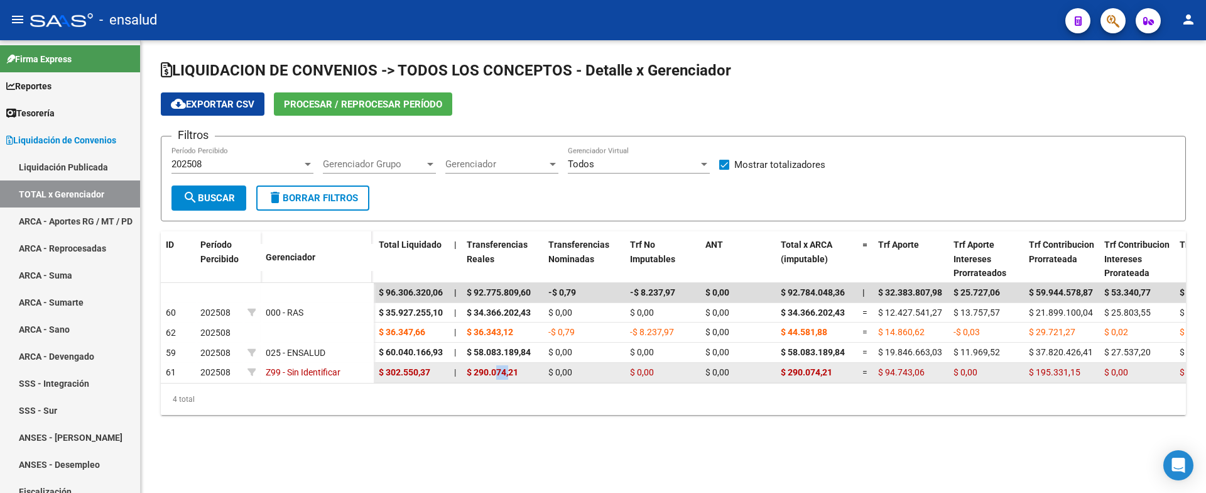
drag, startPoint x: 495, startPoint y: 374, endPoint x: 511, endPoint y: 382, distance: 18.0
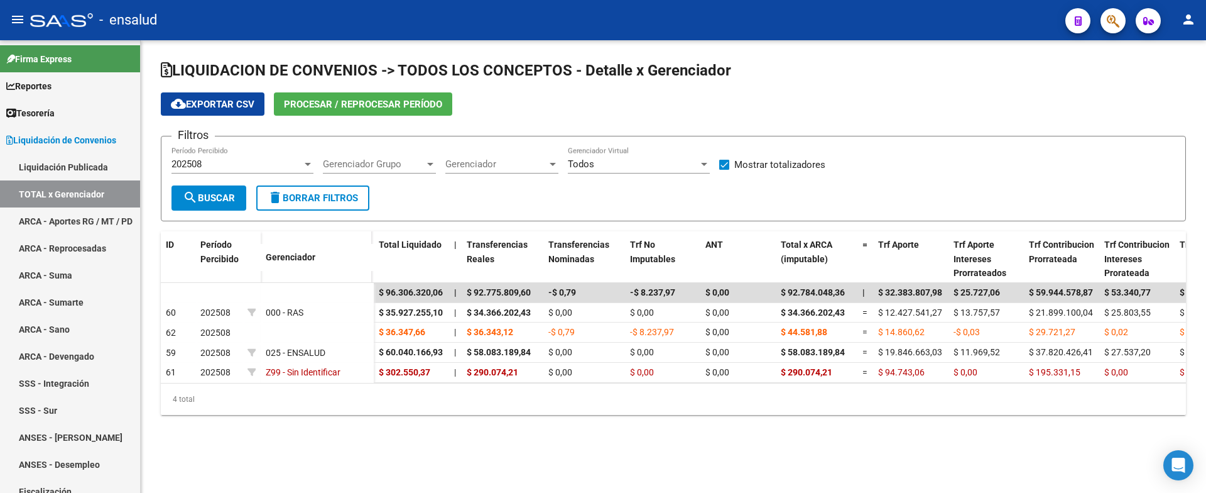
click at [244, 155] on div "202508 Período Percibido" at bounding box center [243, 159] width 142 height 27
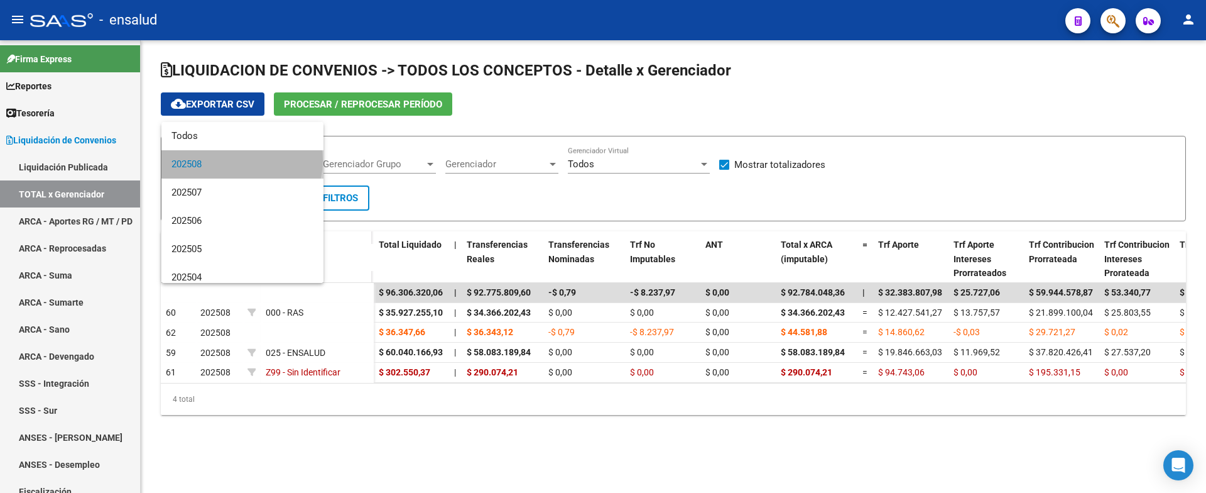
click at [241, 161] on span "202508" at bounding box center [243, 164] width 142 height 28
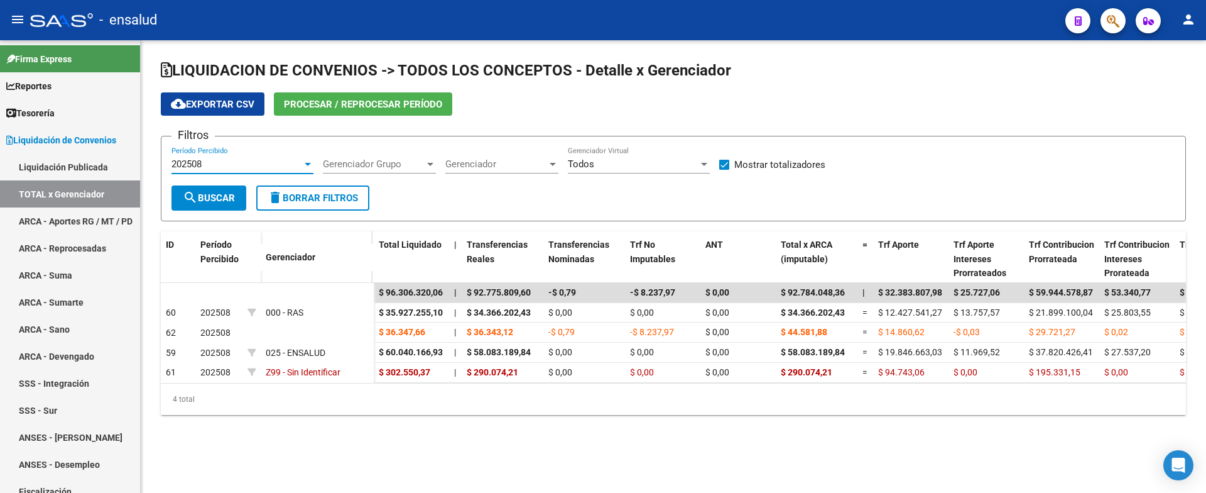
click at [234, 176] on div "202508 Período Percibido" at bounding box center [243, 165] width 142 height 39
click at [232, 165] on div "202508" at bounding box center [237, 163] width 131 height 11
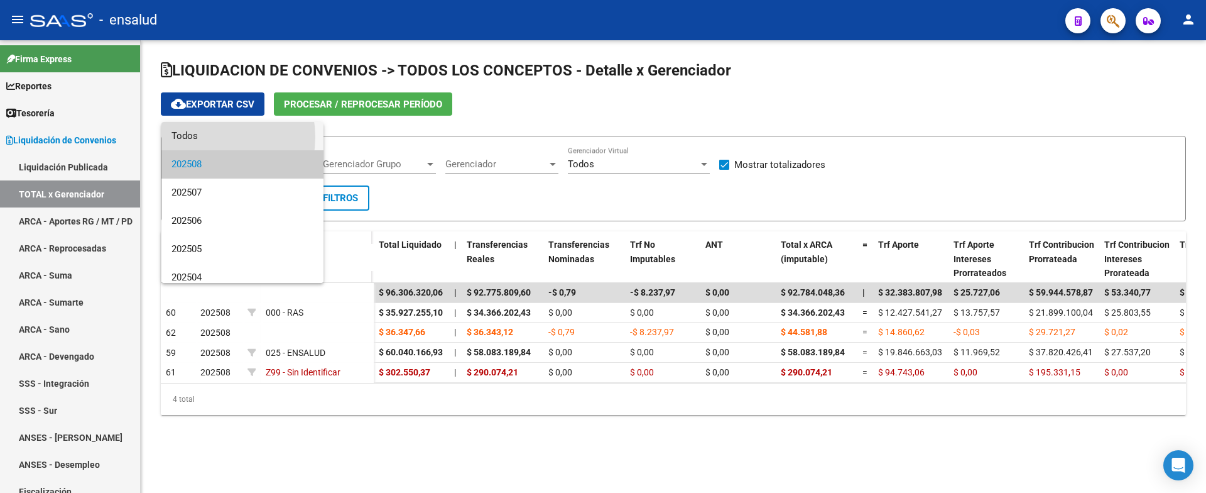
click at [208, 137] on span "Todos" at bounding box center [243, 136] width 142 height 28
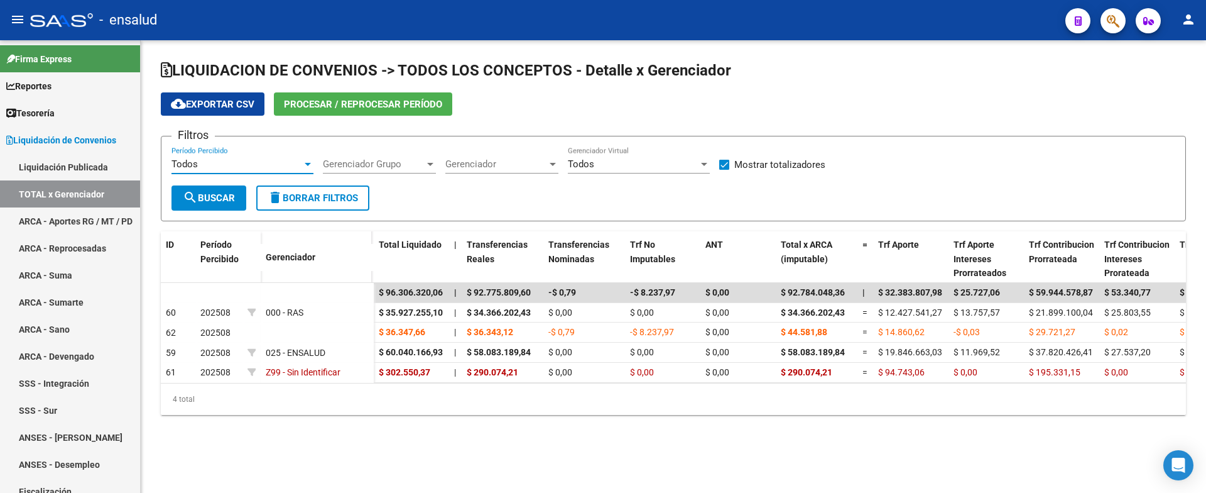
click at [658, 164] on div "Todos" at bounding box center [633, 163] width 131 height 11
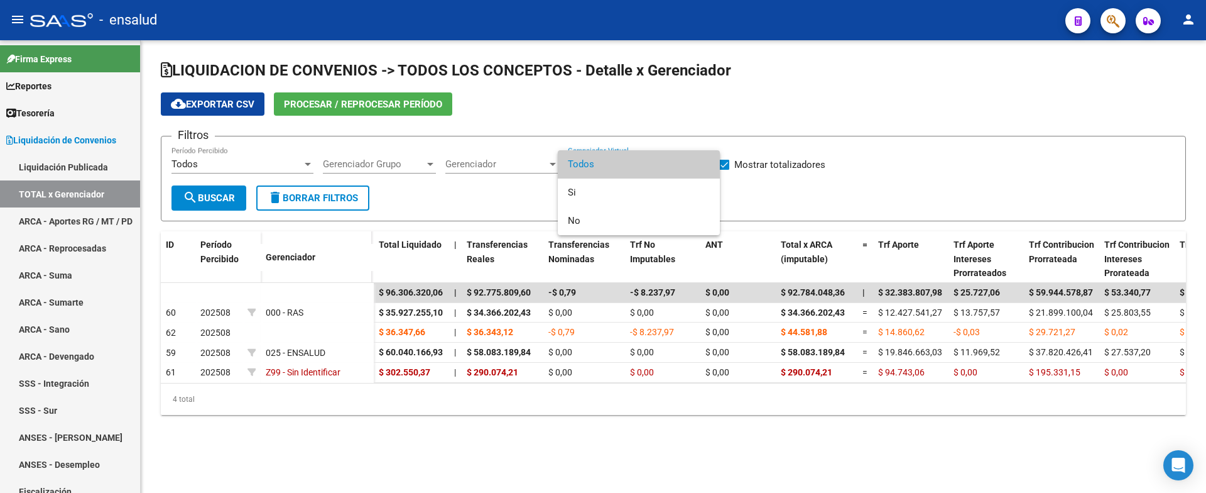
click at [526, 155] on div at bounding box center [603, 246] width 1206 height 493
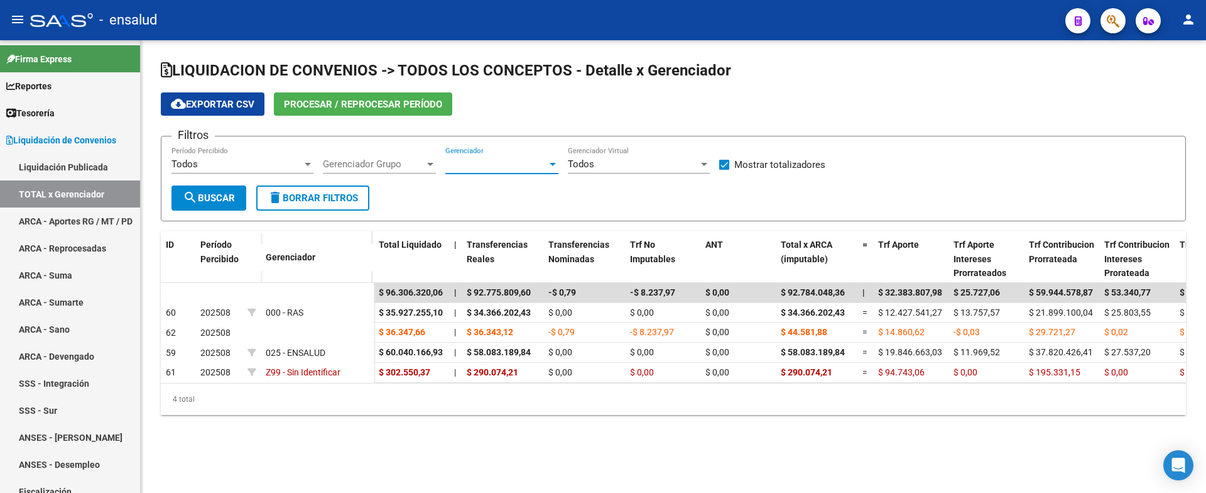
click at [520, 168] on span "Gerenciador" at bounding box center [496, 163] width 102 height 11
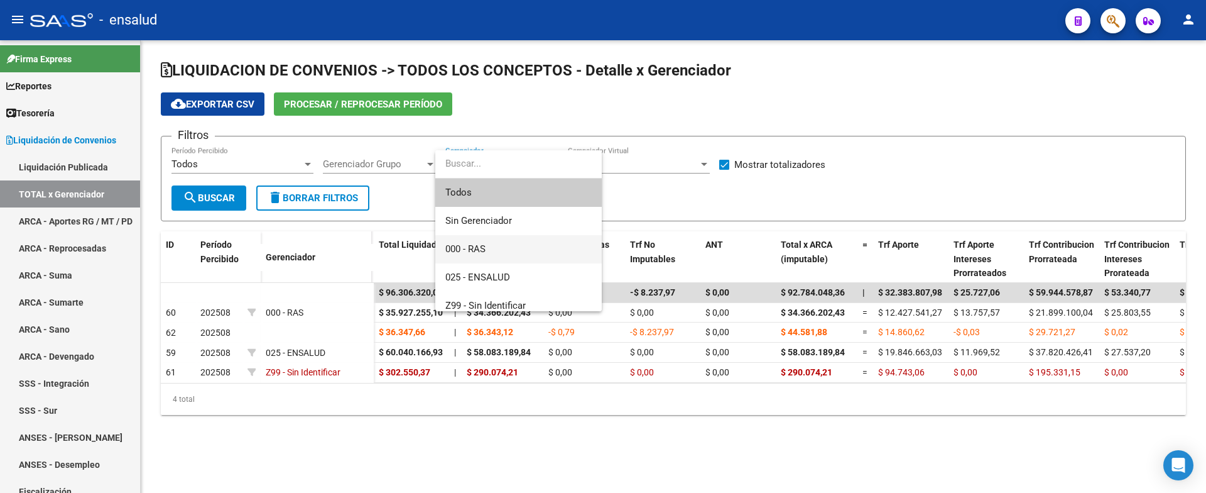
click at [472, 244] on span "000 - RAS" at bounding box center [465, 248] width 40 height 11
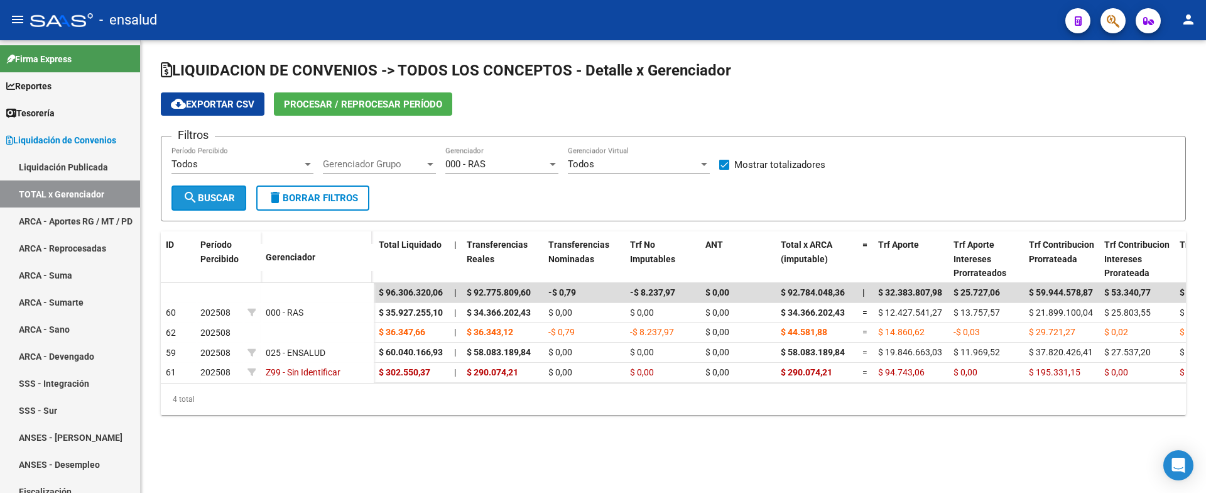
click at [200, 199] on span "search Buscar" at bounding box center [209, 197] width 52 height 11
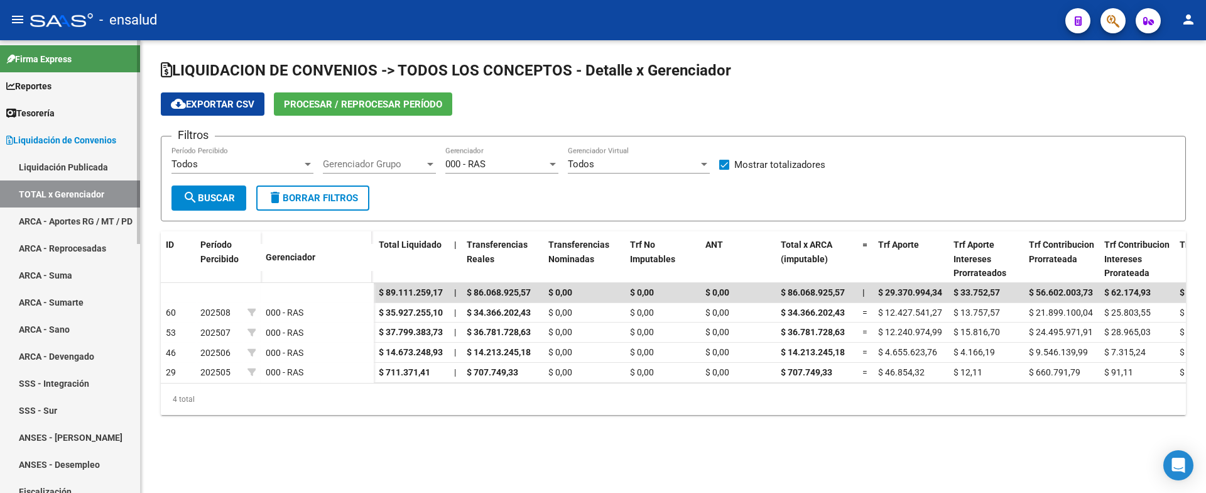
click at [88, 212] on link "ARCA - Aportes RG / MT / PD" at bounding box center [70, 220] width 140 height 27
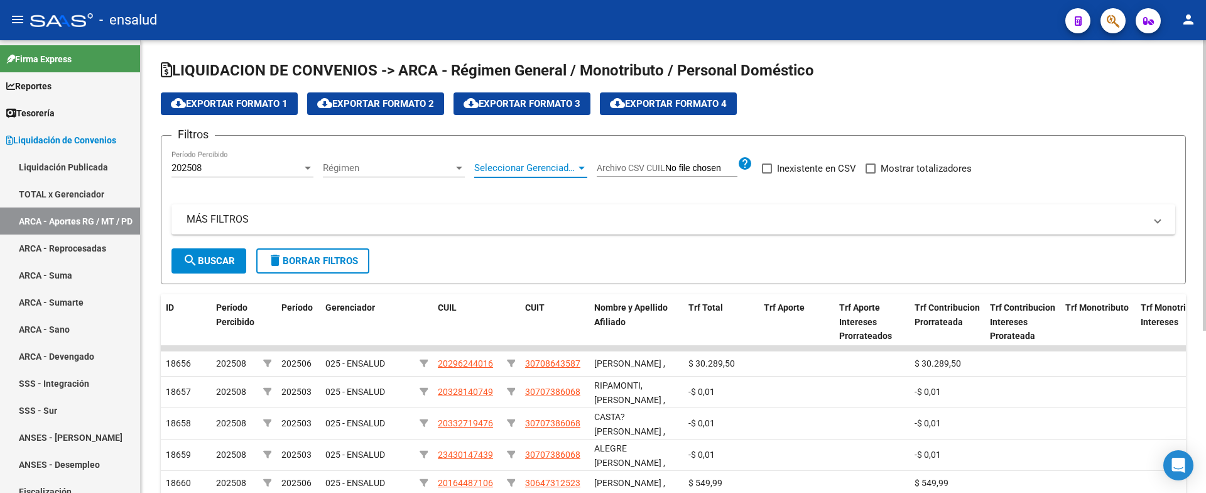
click at [532, 168] on span "Seleccionar Gerenciador" at bounding box center [525, 167] width 102 height 11
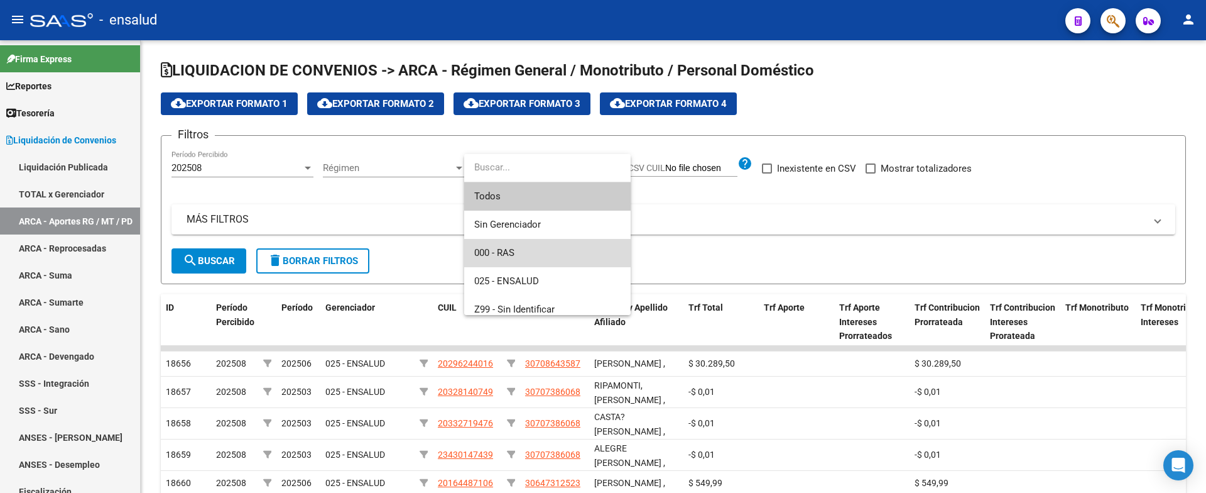
click at [525, 245] on span "000 - RAS" at bounding box center [547, 253] width 146 height 28
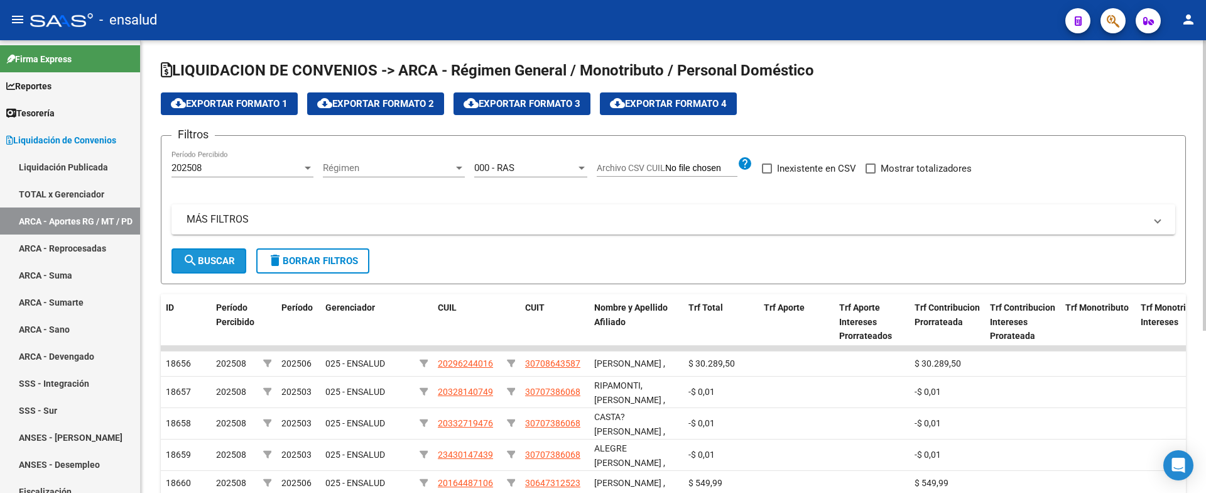
click at [207, 263] on span "search Buscar" at bounding box center [209, 260] width 52 height 11
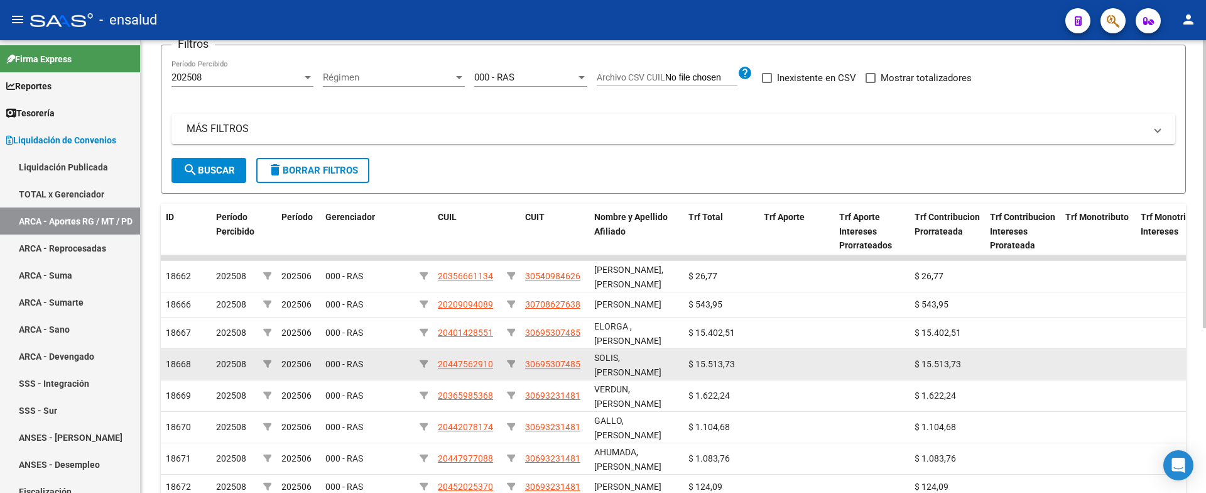
scroll to position [126, 0]
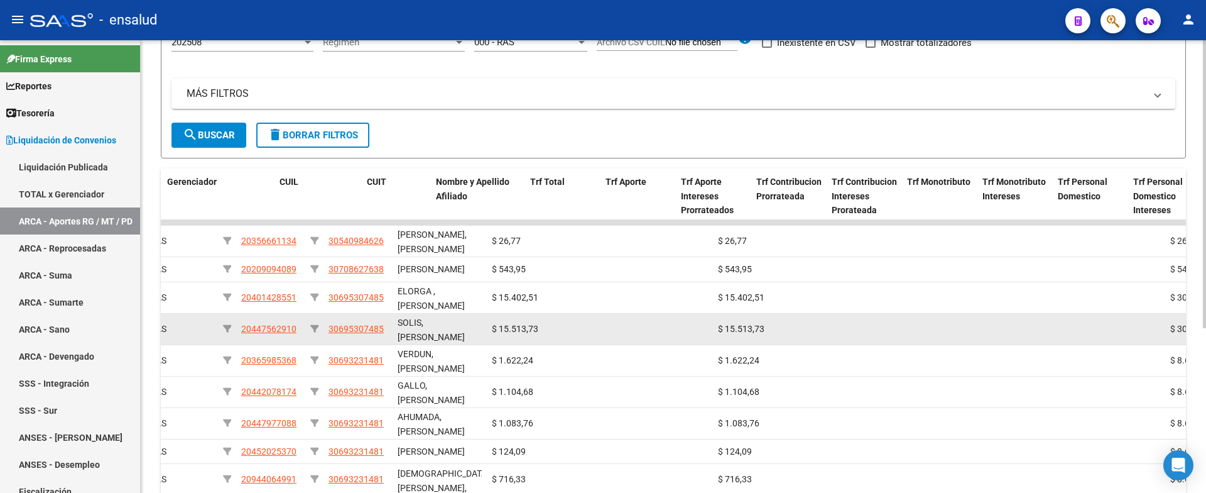
drag, startPoint x: 779, startPoint y: 346, endPoint x: 843, endPoint y: 334, distance: 65.3
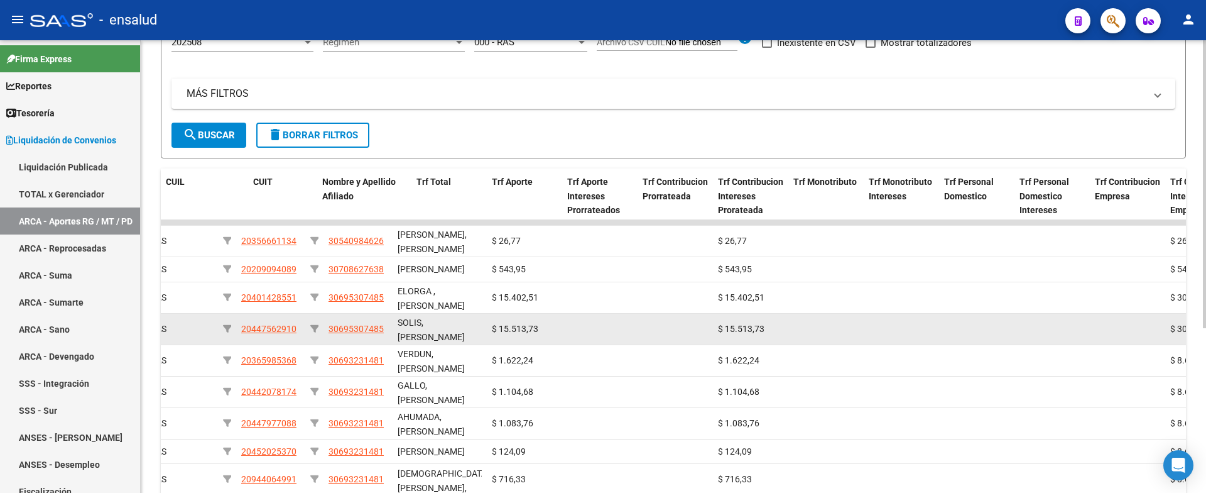
scroll to position [0, 272]
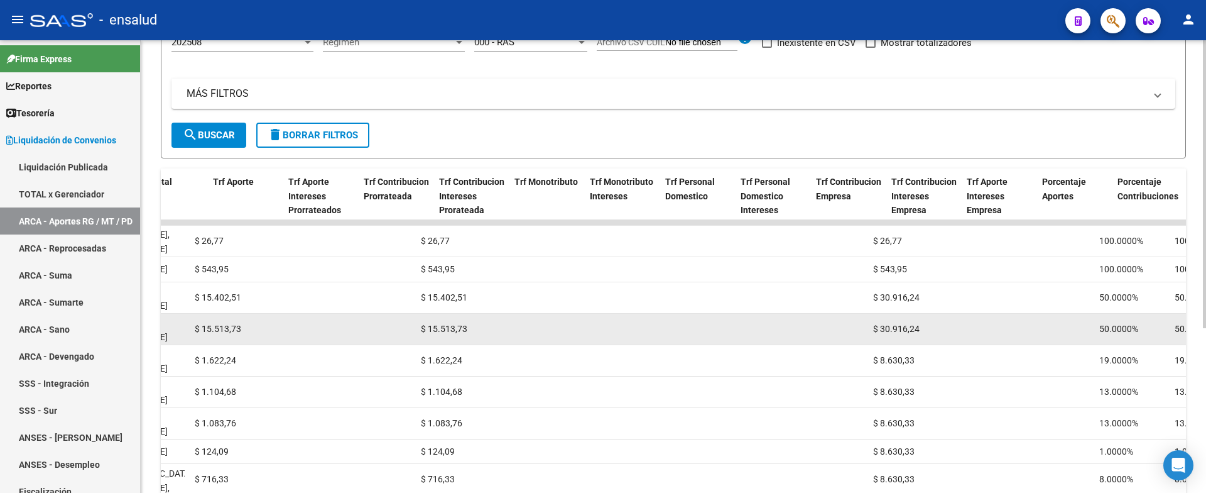
drag, startPoint x: 792, startPoint y: 344, endPoint x: 869, endPoint y: 342, distance: 77.3
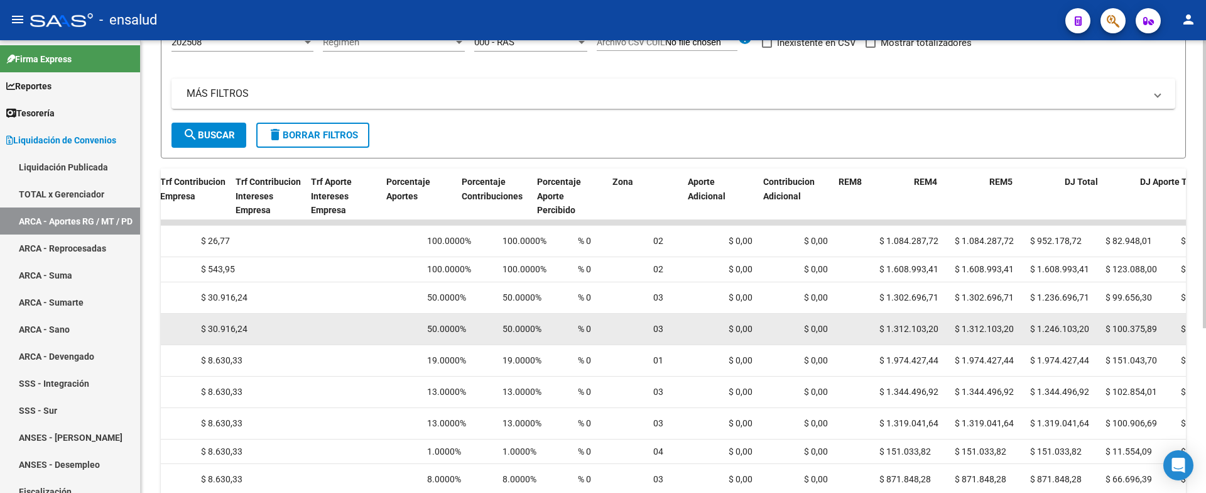
drag, startPoint x: 770, startPoint y: 340, endPoint x: 834, endPoint y: 336, distance: 64.8
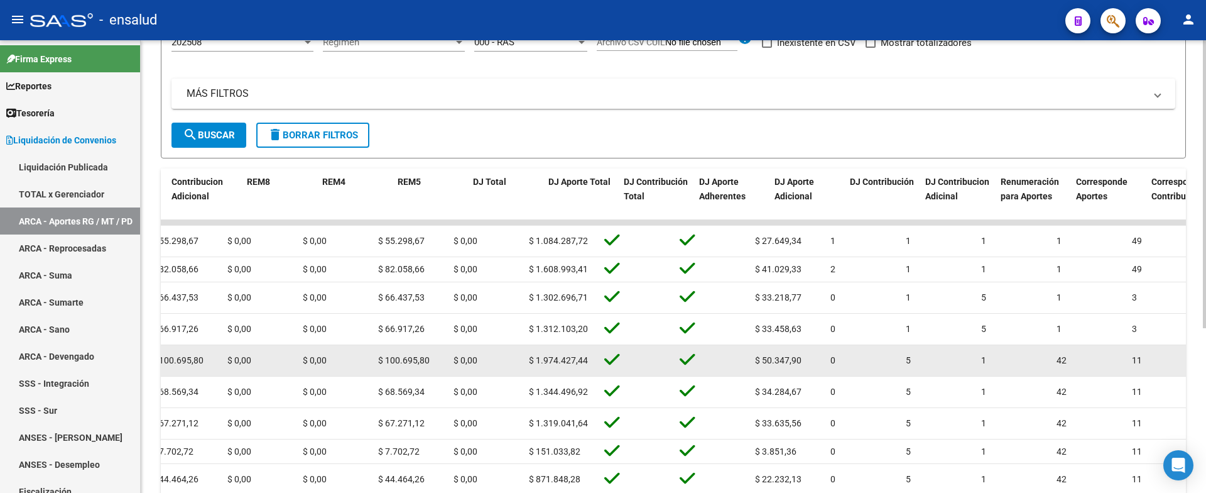
drag, startPoint x: 833, startPoint y: 334, endPoint x: 962, endPoint y: 351, distance: 130.5
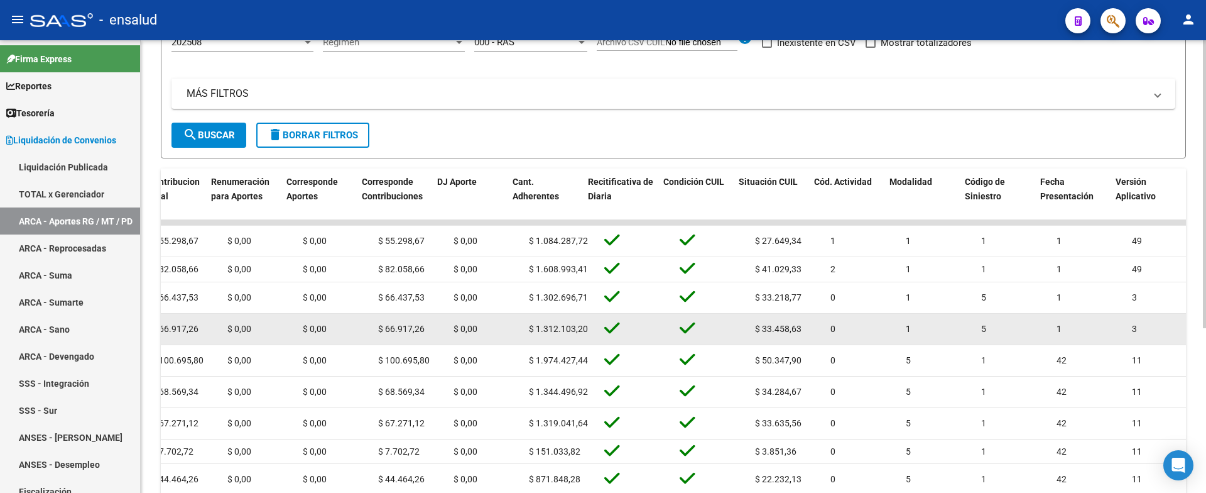
scroll to position [0, 2589]
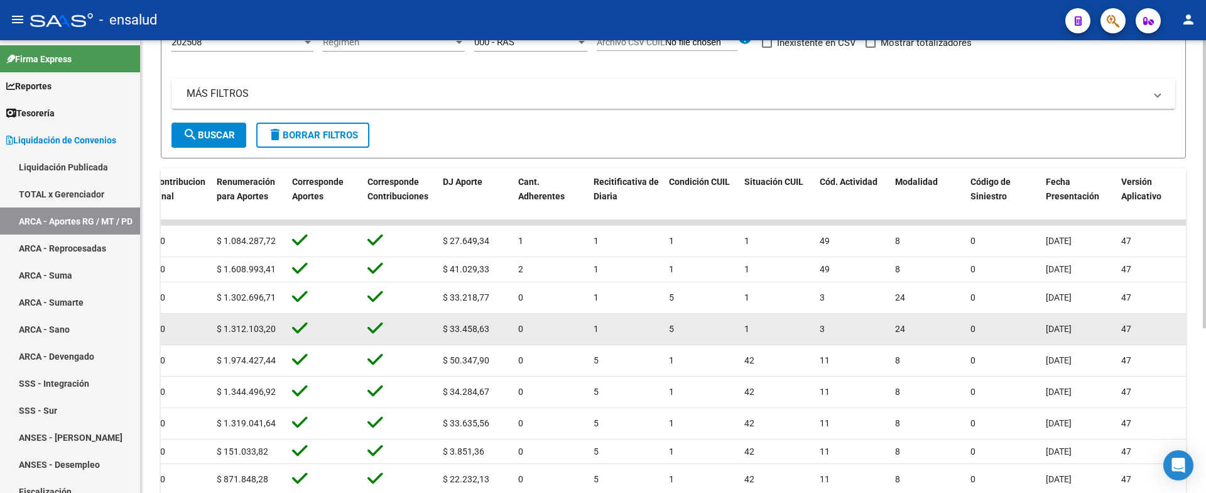
drag, startPoint x: 963, startPoint y: 351, endPoint x: 772, endPoint y: 341, distance: 190.6
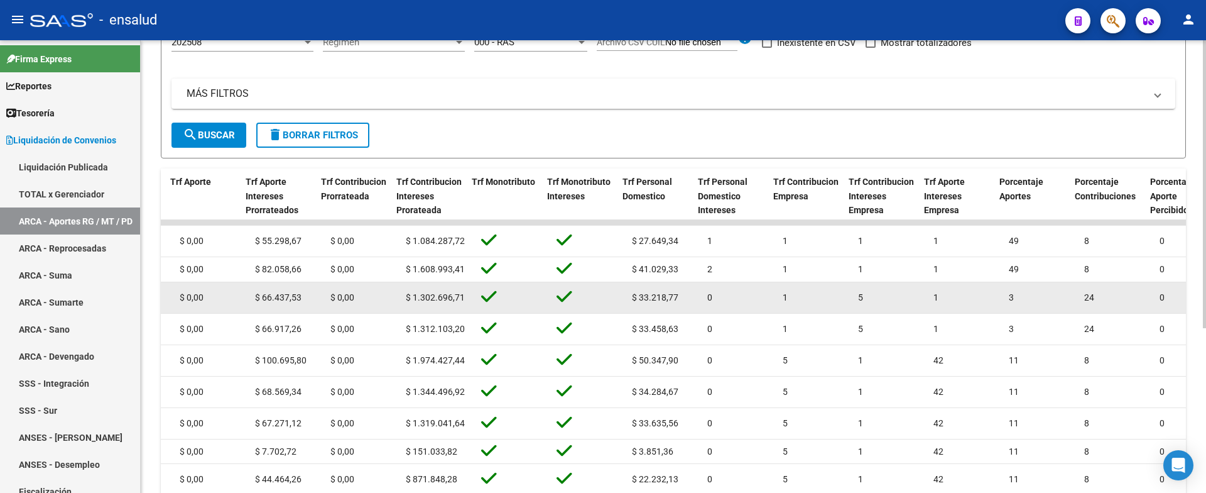
scroll to position [0, 0]
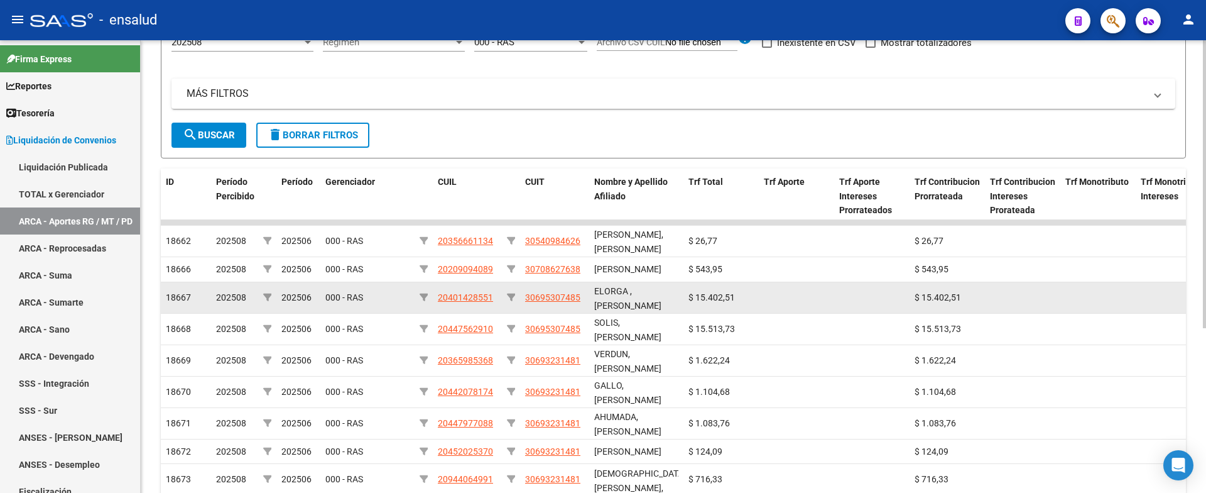
drag, startPoint x: 616, startPoint y: 316, endPoint x: 301, endPoint y: 302, distance: 315.1
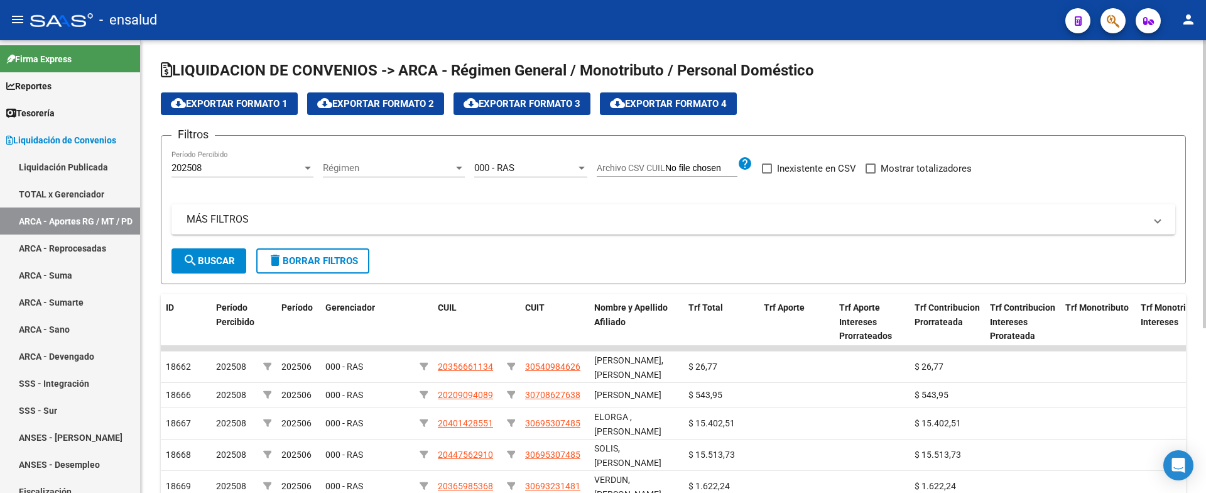
click at [388, 177] on div "Régimen Régimen" at bounding box center [394, 163] width 142 height 27
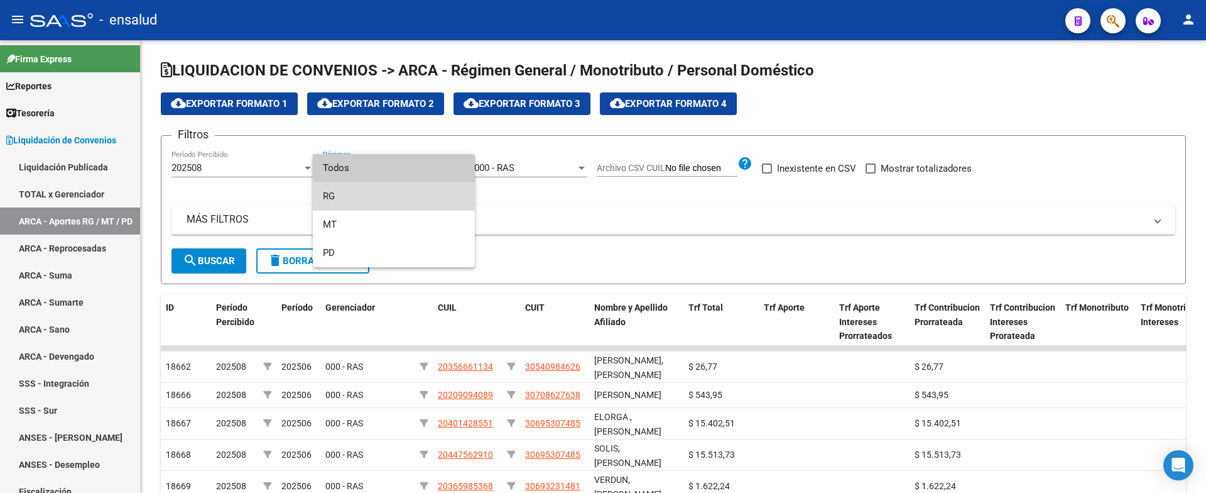
click at [364, 196] on span "RG" at bounding box center [394, 196] width 142 height 28
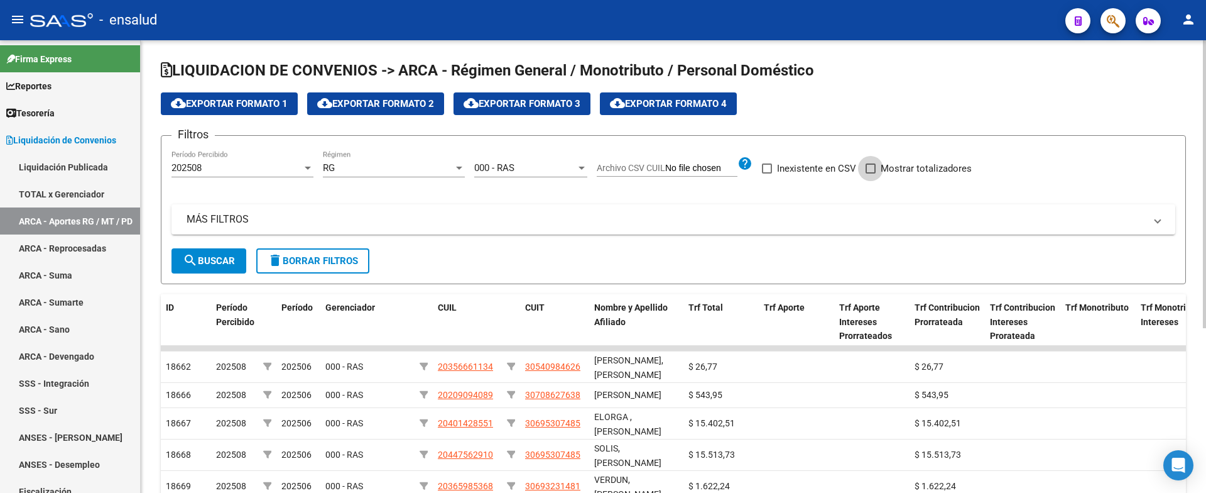
click at [887, 167] on span "Mostrar totalizadores" at bounding box center [926, 168] width 91 height 15
click at [871, 173] on input "Mostrar totalizadores" at bounding box center [870, 173] width 1 height 1
checkbox input "true"
click at [202, 271] on button "search Buscar" at bounding box center [209, 260] width 75 height 25
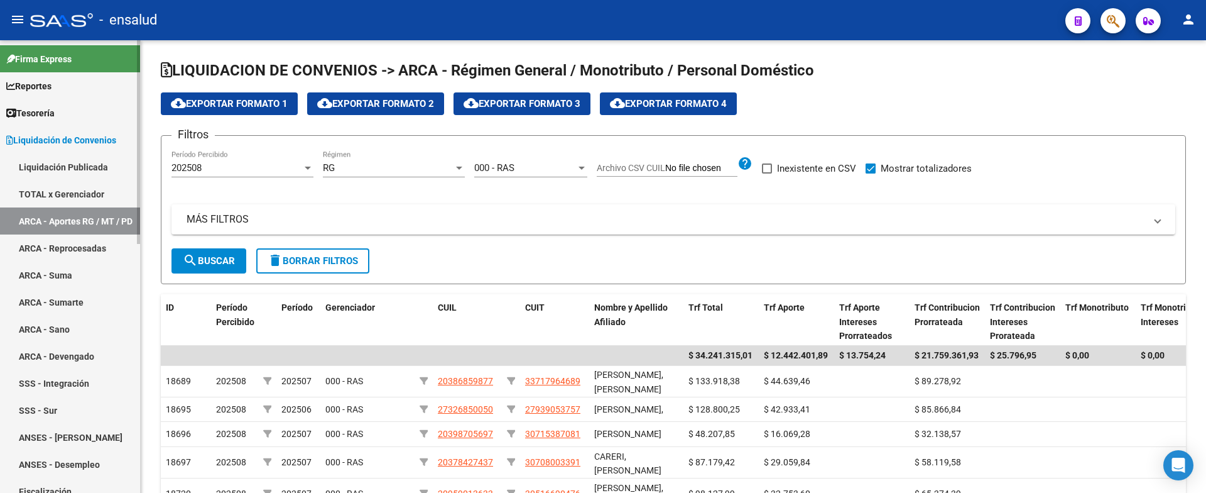
click at [56, 275] on link "ARCA - Suma" at bounding box center [70, 274] width 140 height 27
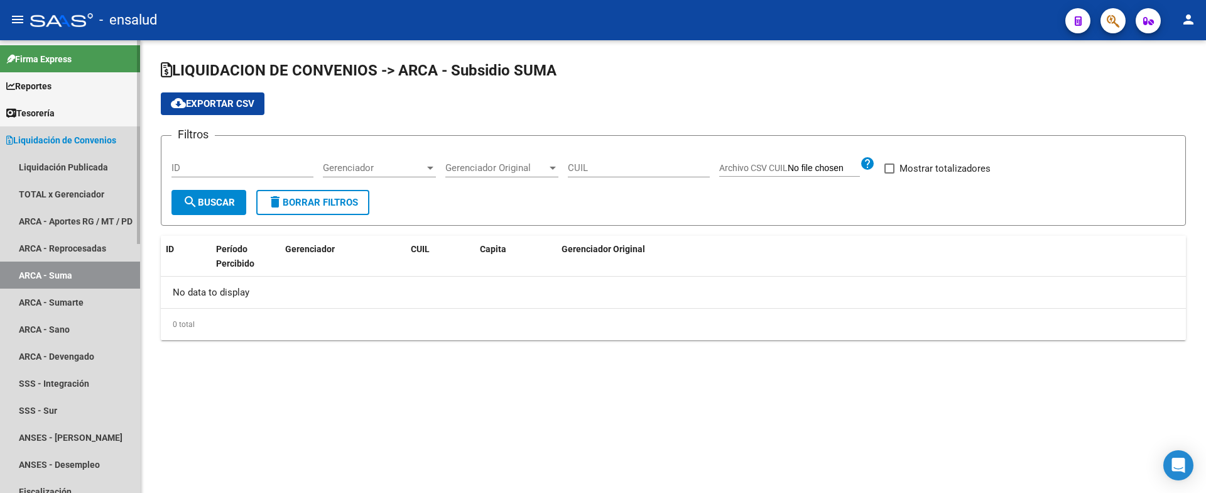
checkbox input "true"
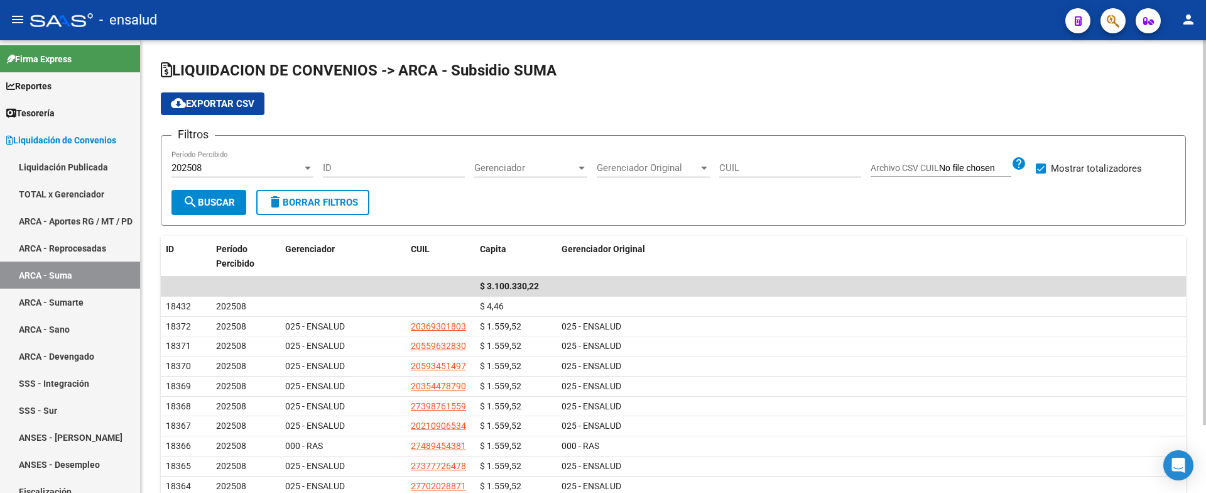
click at [547, 170] on span "Gerenciador" at bounding box center [525, 167] width 102 height 11
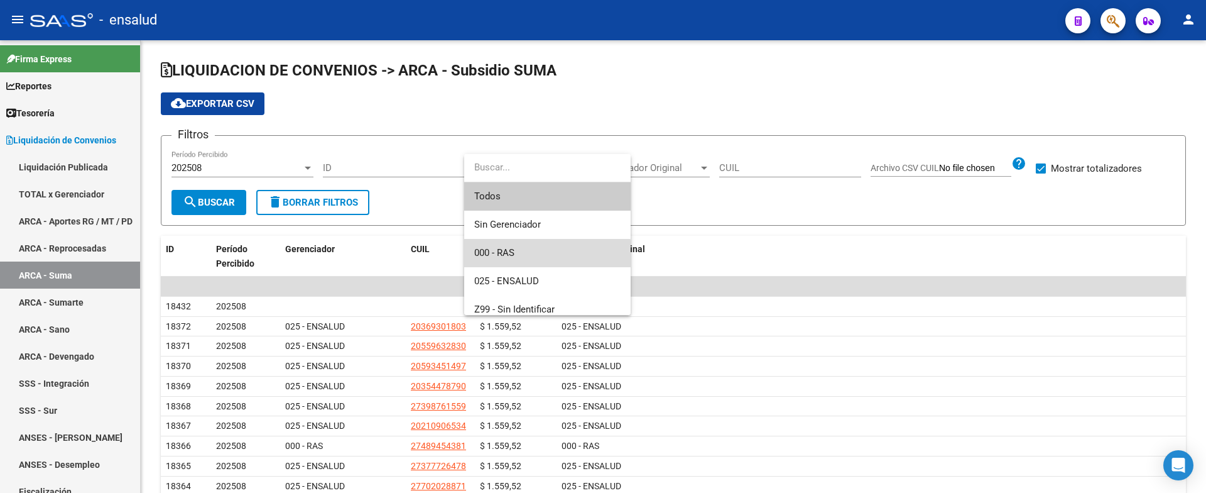
click at [518, 257] on span "000 - RAS" at bounding box center [547, 253] width 146 height 28
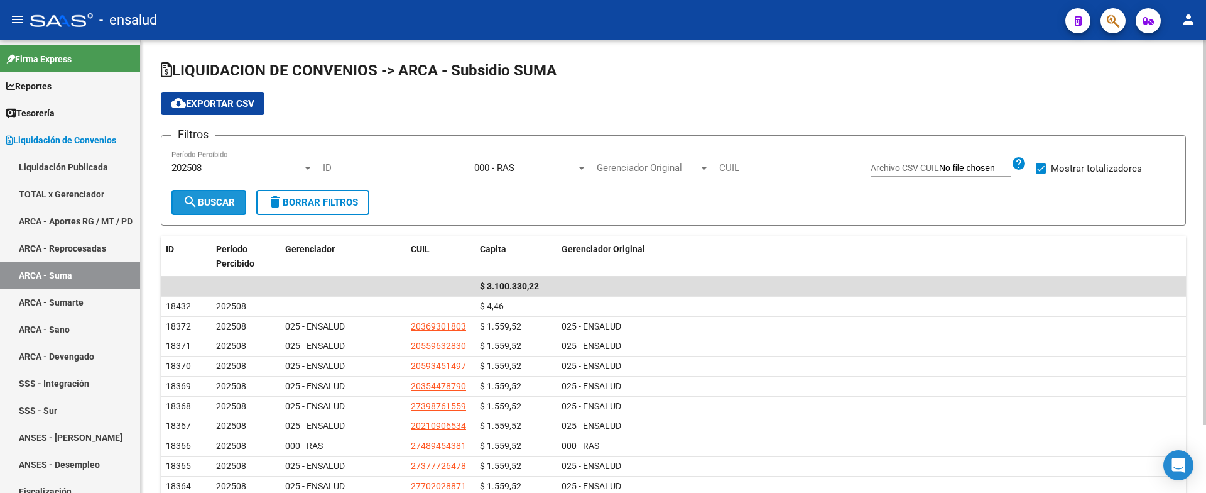
click at [211, 210] on button "search Buscar" at bounding box center [209, 202] width 75 height 25
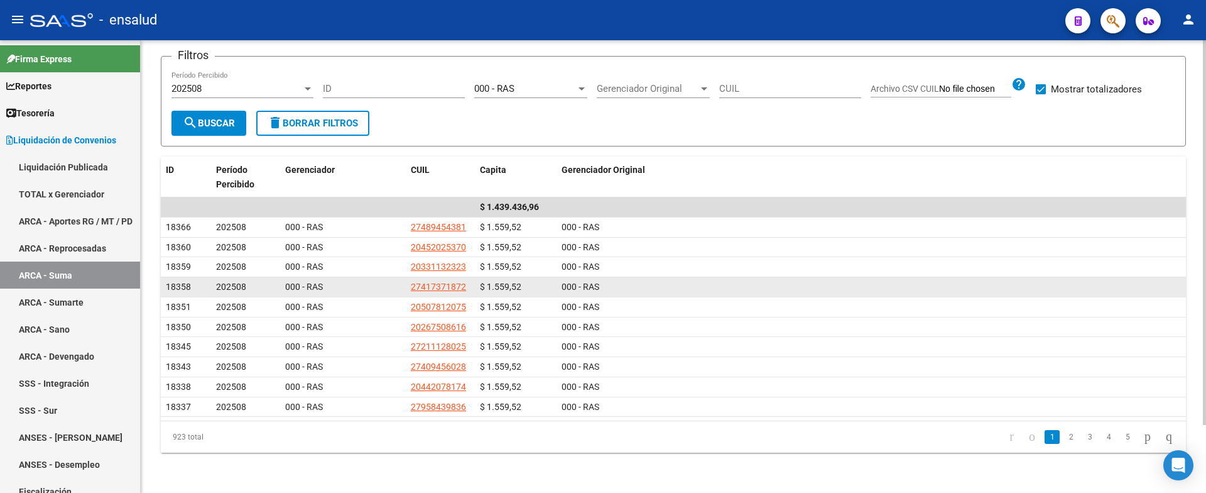
scroll to position [80, 0]
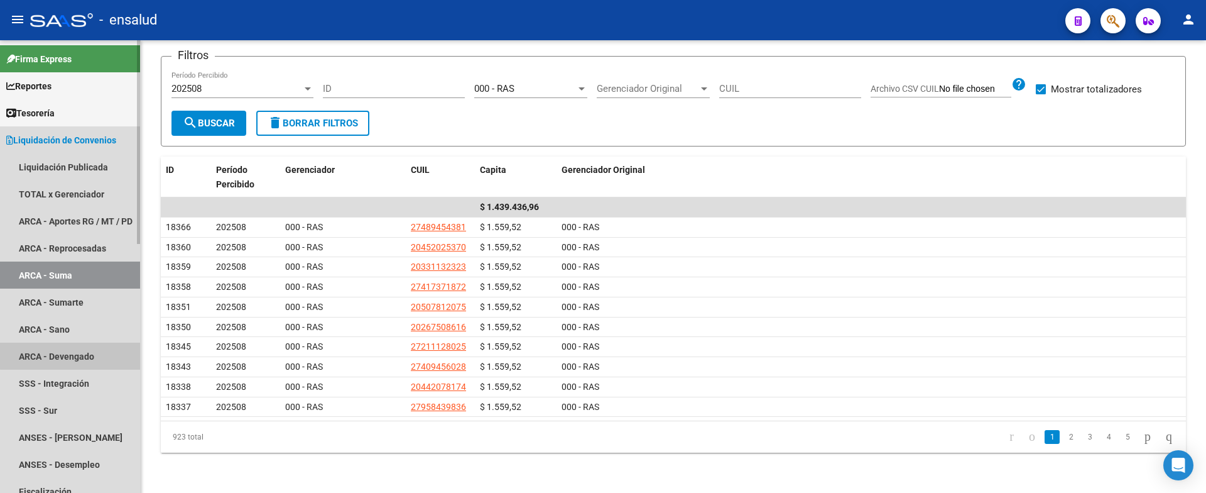
click at [77, 355] on link "ARCA - Devengado" at bounding box center [70, 355] width 140 height 27
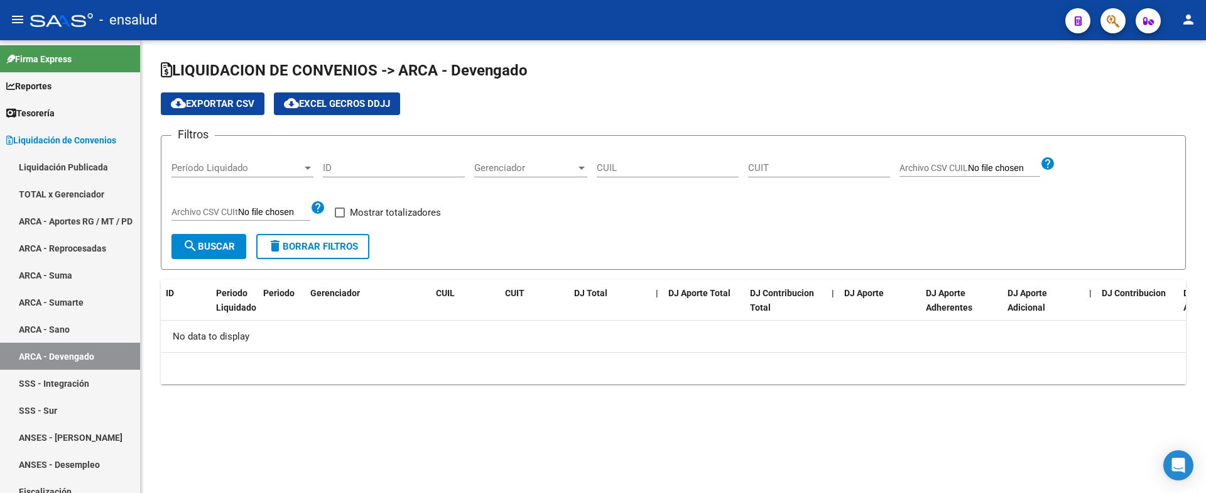
click at [560, 178] on div "Gerenciador Gerenciador" at bounding box center [530, 169] width 113 height 39
click at [426, 172] on input "ID" at bounding box center [394, 167] width 142 height 11
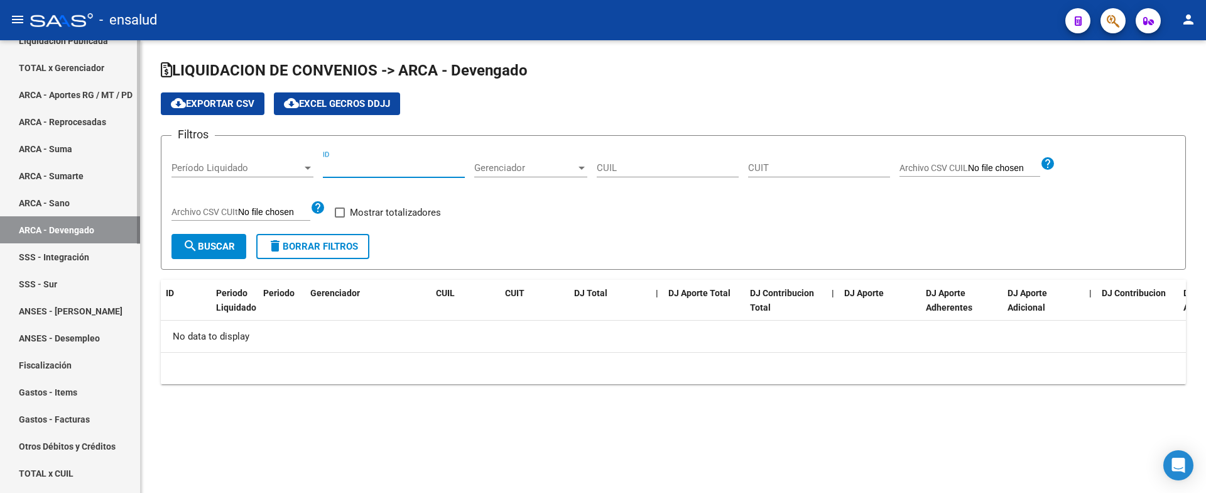
scroll to position [188, 0]
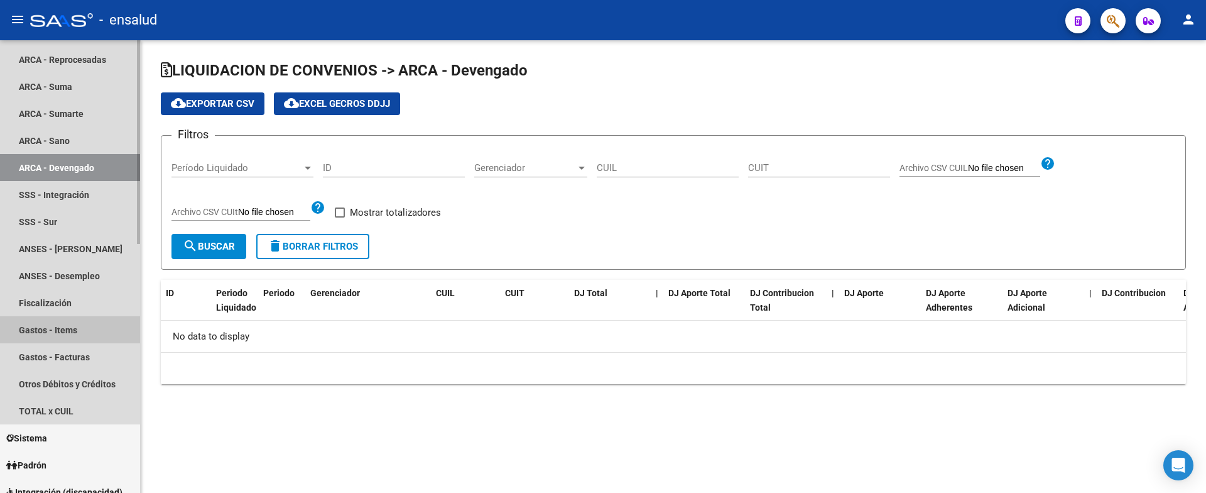
click at [38, 324] on link "Gastos - Items" at bounding box center [70, 329] width 140 height 27
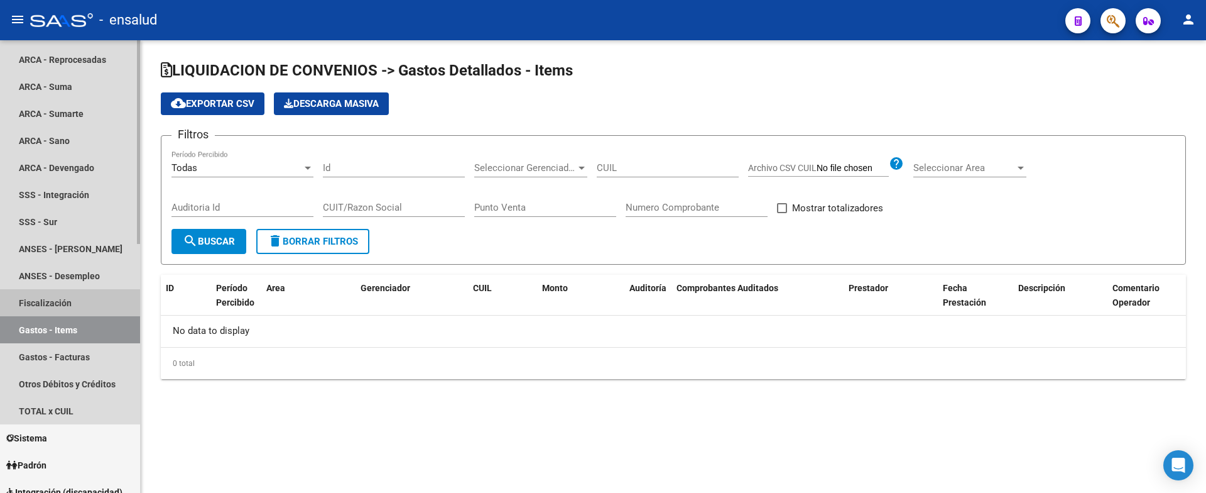
click at [44, 307] on link "Fiscalización" at bounding box center [70, 302] width 140 height 27
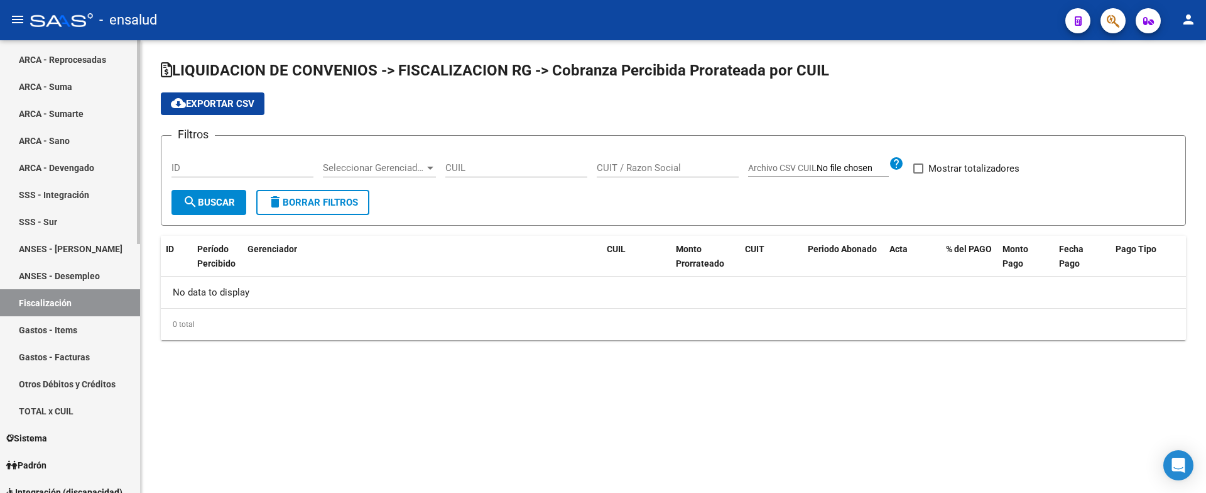
checkbox input "true"
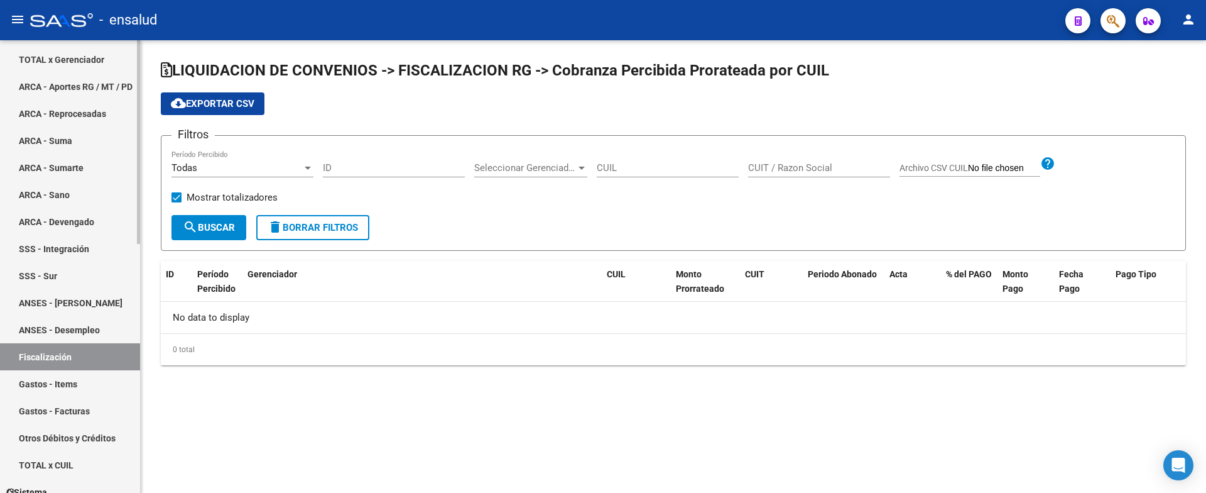
scroll to position [126, 0]
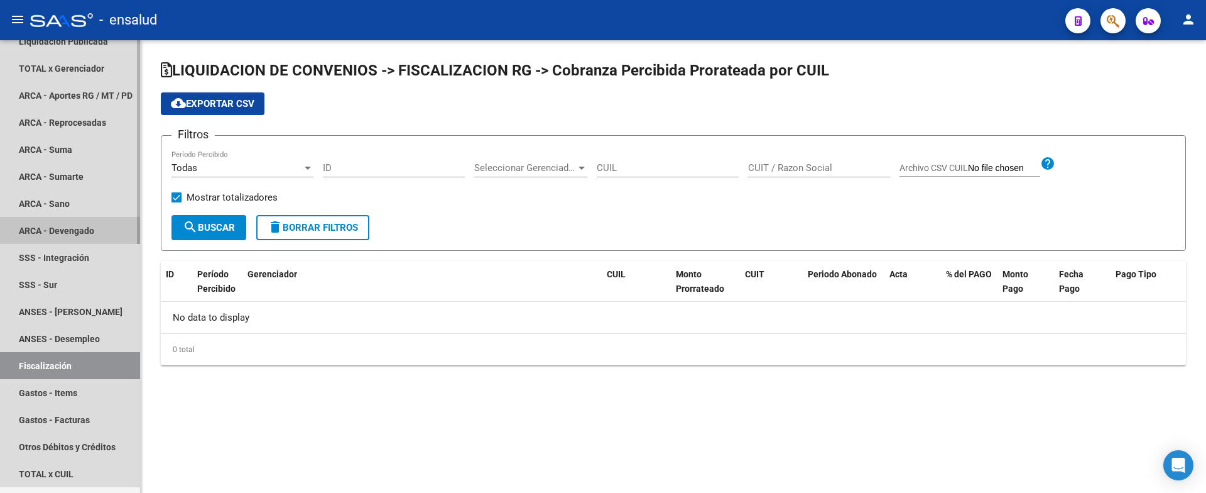
click at [65, 233] on link "ARCA - Devengado" at bounding box center [70, 230] width 140 height 27
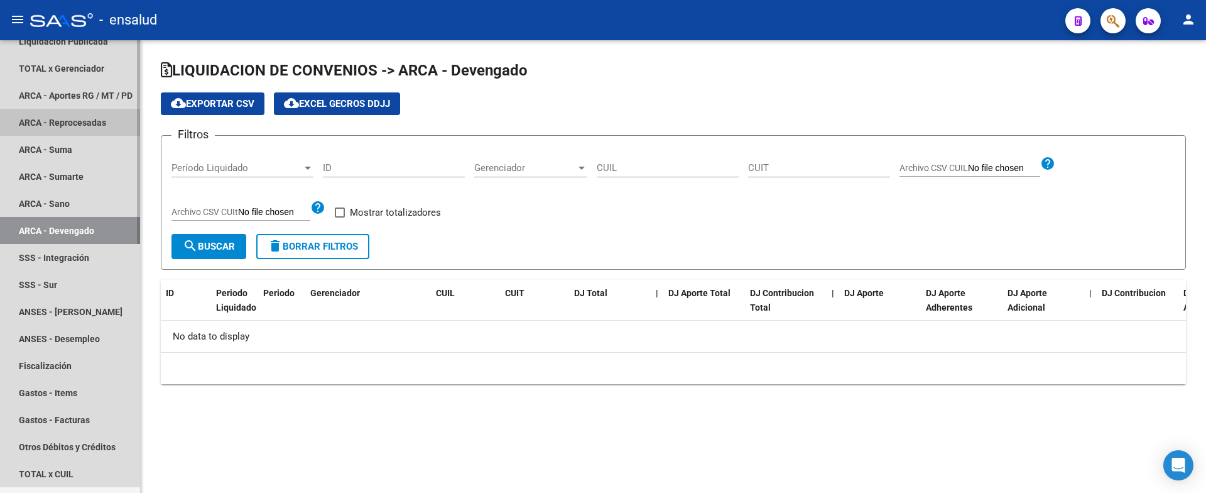
click at [68, 124] on link "ARCA - Reprocesadas" at bounding box center [70, 122] width 140 height 27
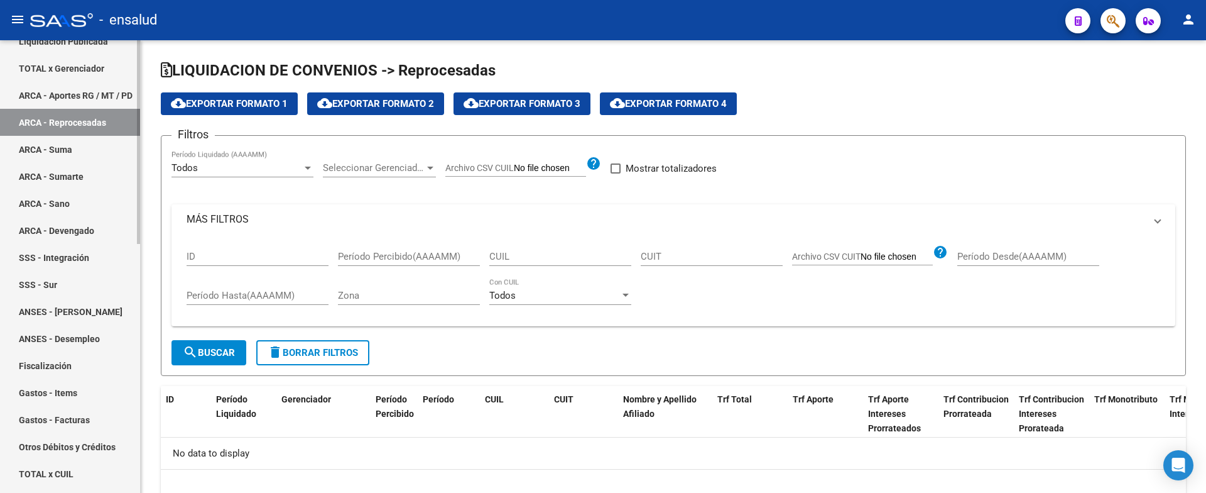
checkbox input "true"
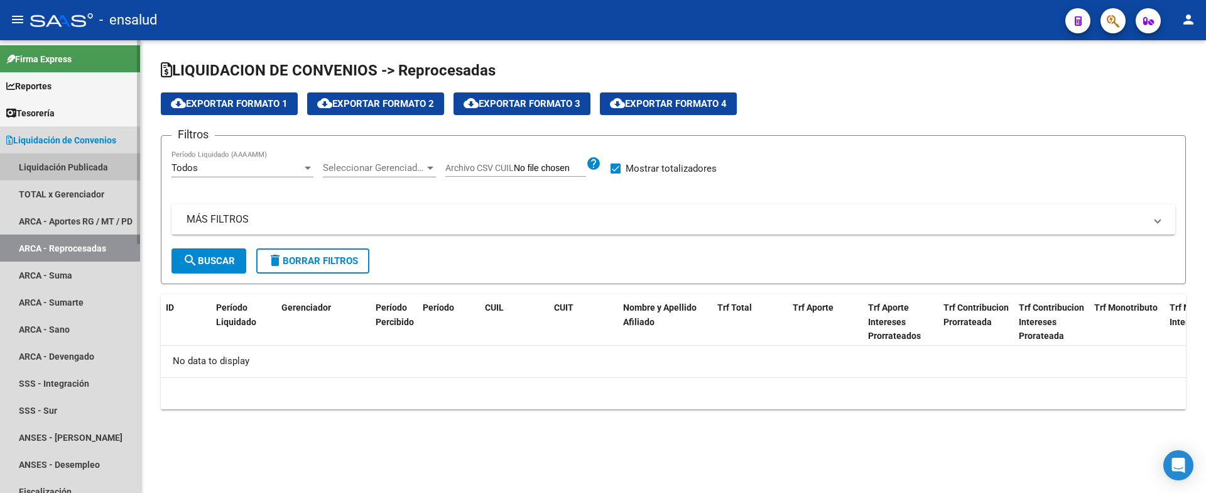
click at [61, 166] on link "Liquidación Publicada" at bounding box center [70, 166] width 140 height 27
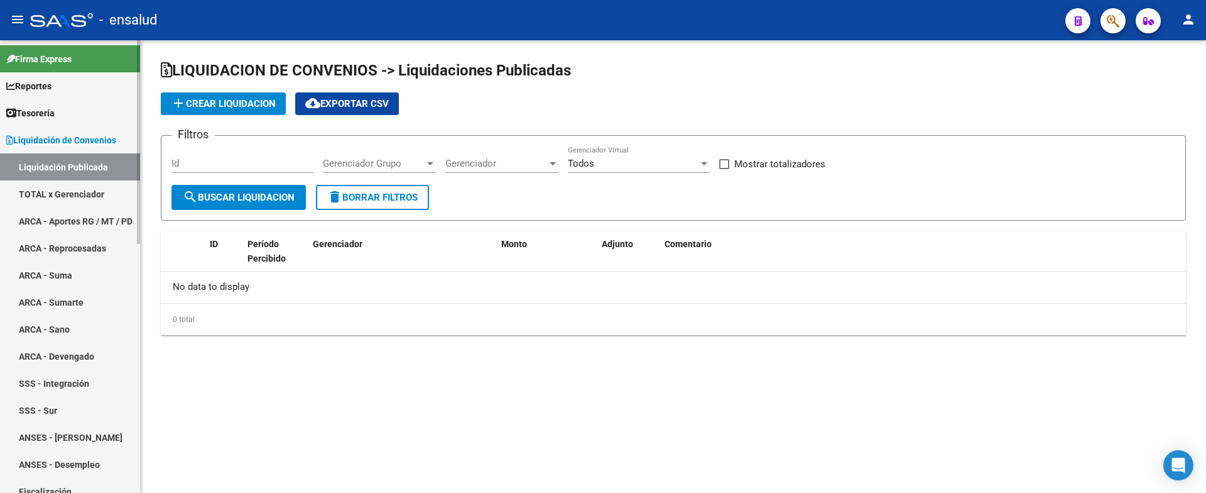
checkbox input "true"
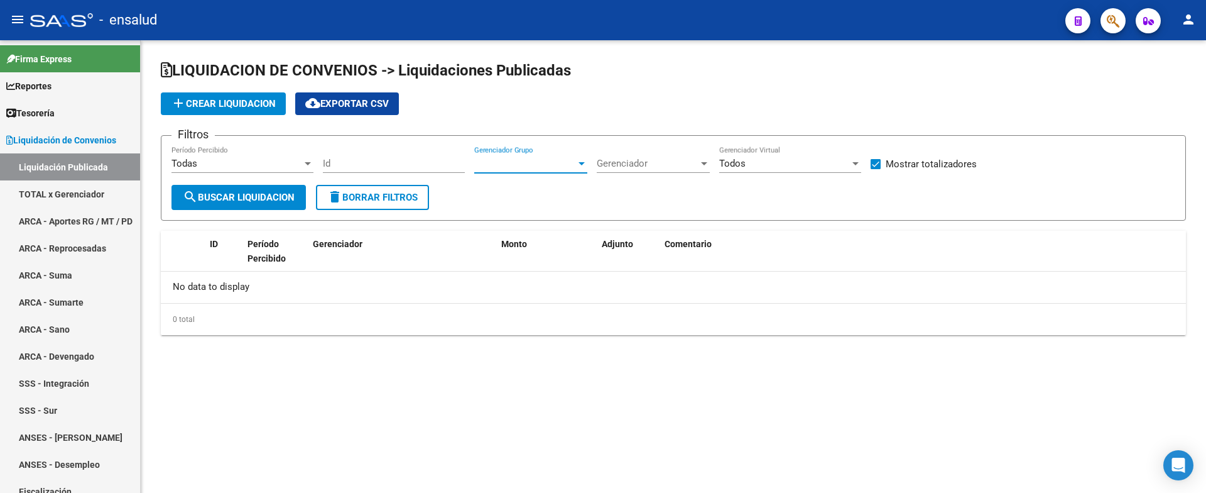
click at [532, 161] on span "Gerenciador Grupo" at bounding box center [525, 163] width 102 height 11
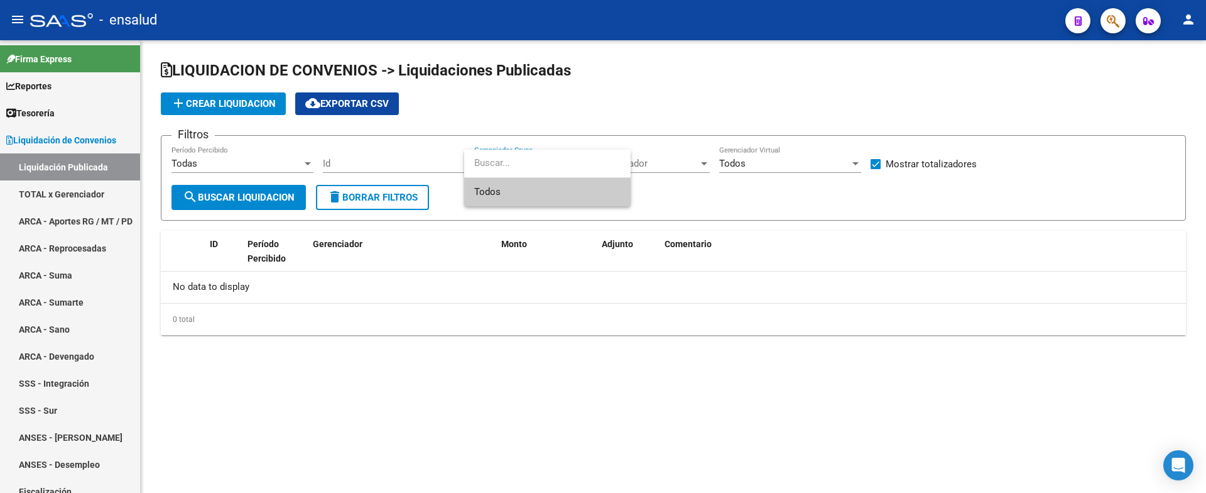
click at [283, 165] on div at bounding box center [603, 246] width 1206 height 493
click at [511, 109] on div "add Crear Liquidacion cloud_download Exportar CSV" at bounding box center [673, 103] width 1025 height 23
